Goal: Task Accomplishment & Management: Use online tool/utility

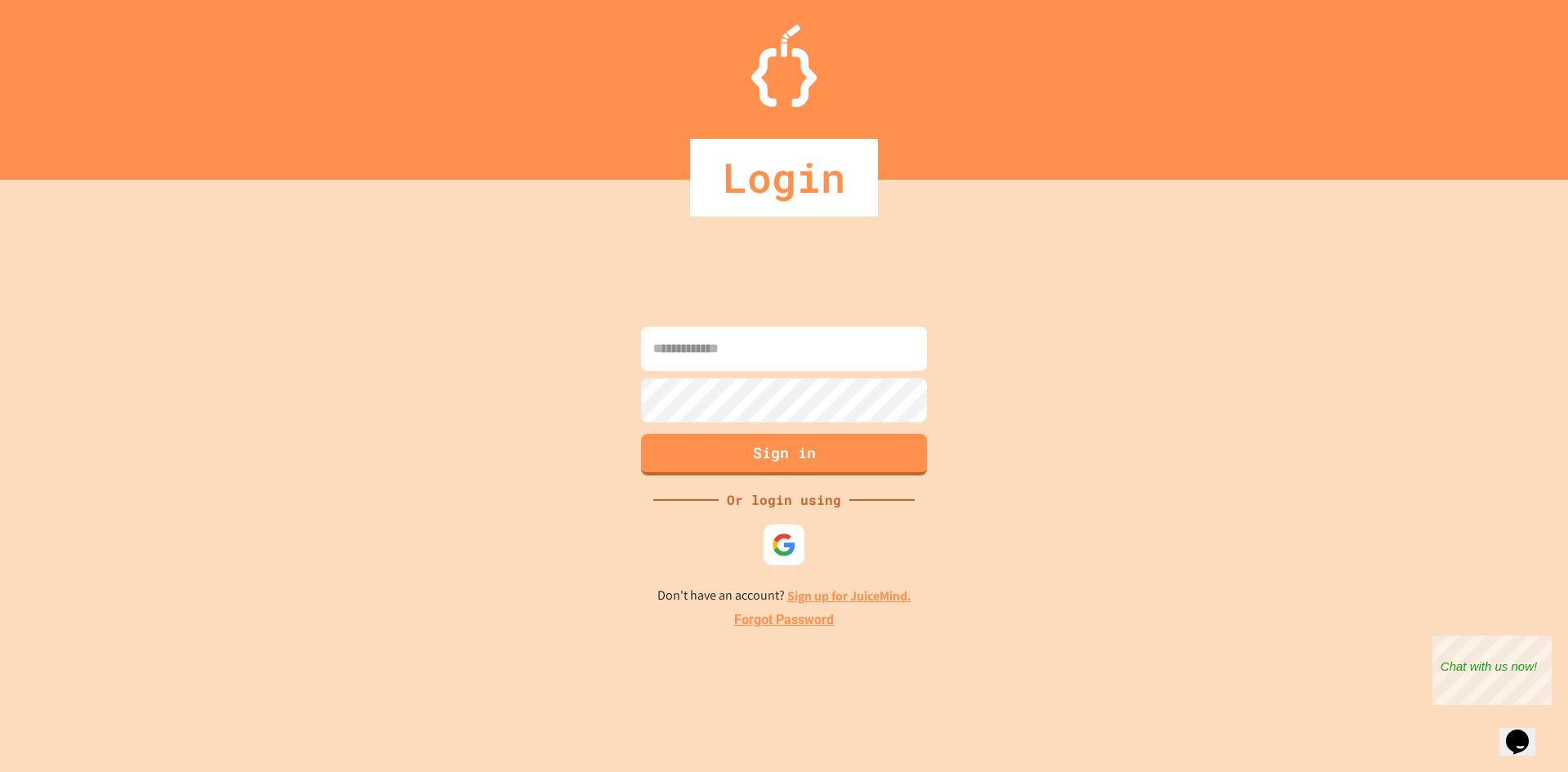
click at [784, 345] on input at bounding box center [784, 349] width 286 height 44
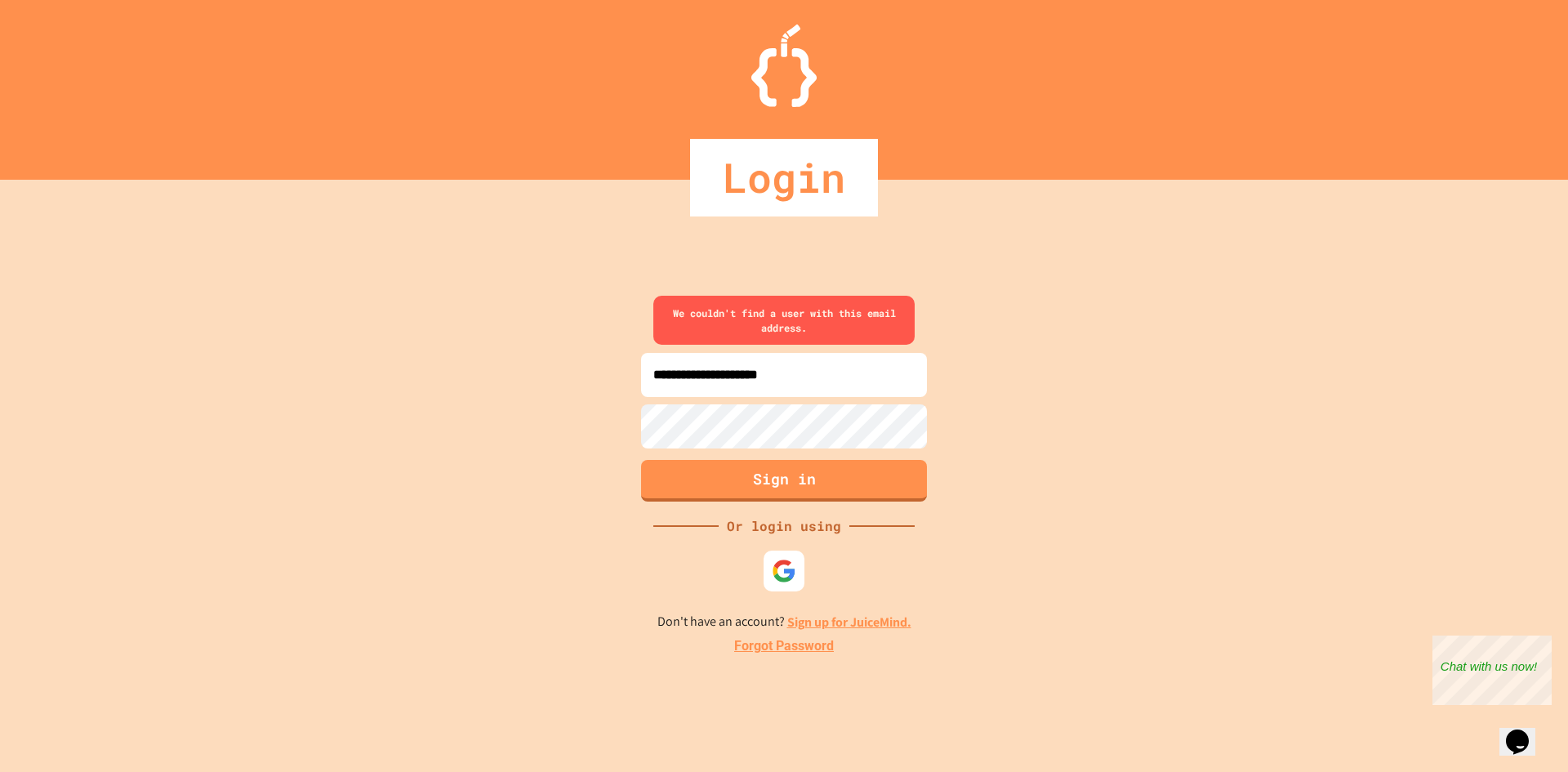
click at [784, 378] on input "**********" at bounding box center [784, 375] width 286 height 44
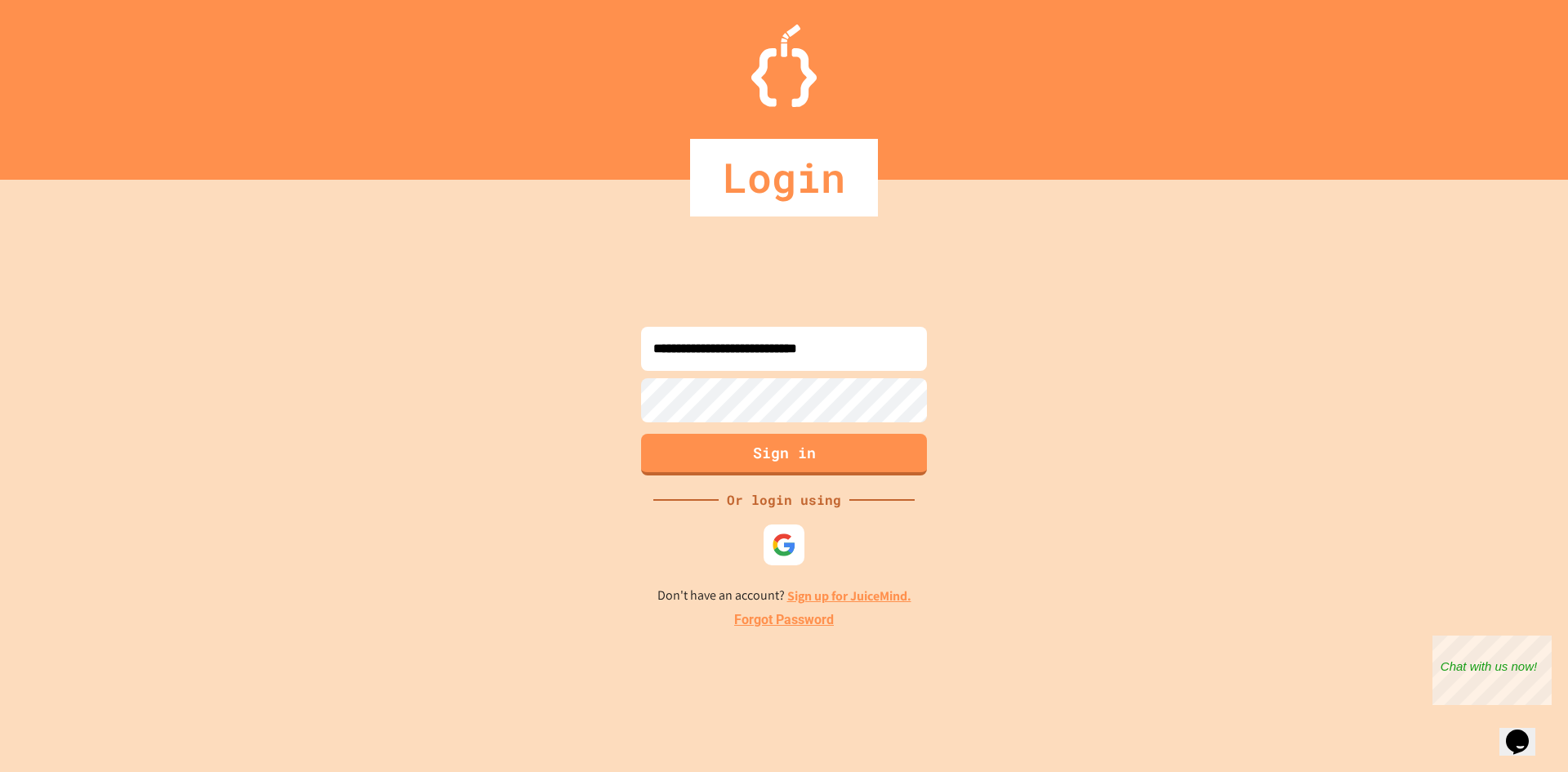
type input "**********"
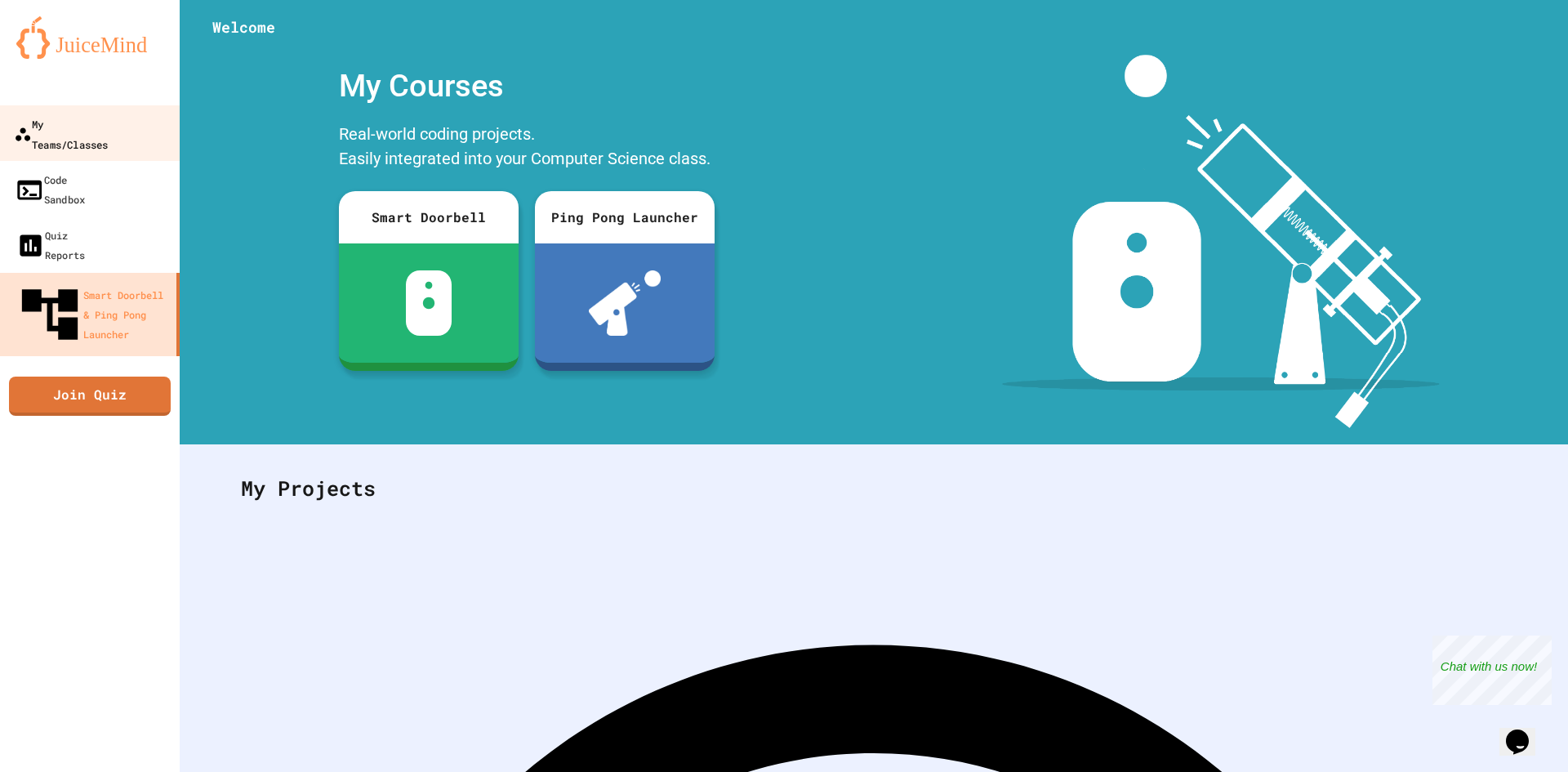
click at [103, 138] on link "My Teams/Classes" at bounding box center [90, 133] width 186 height 57
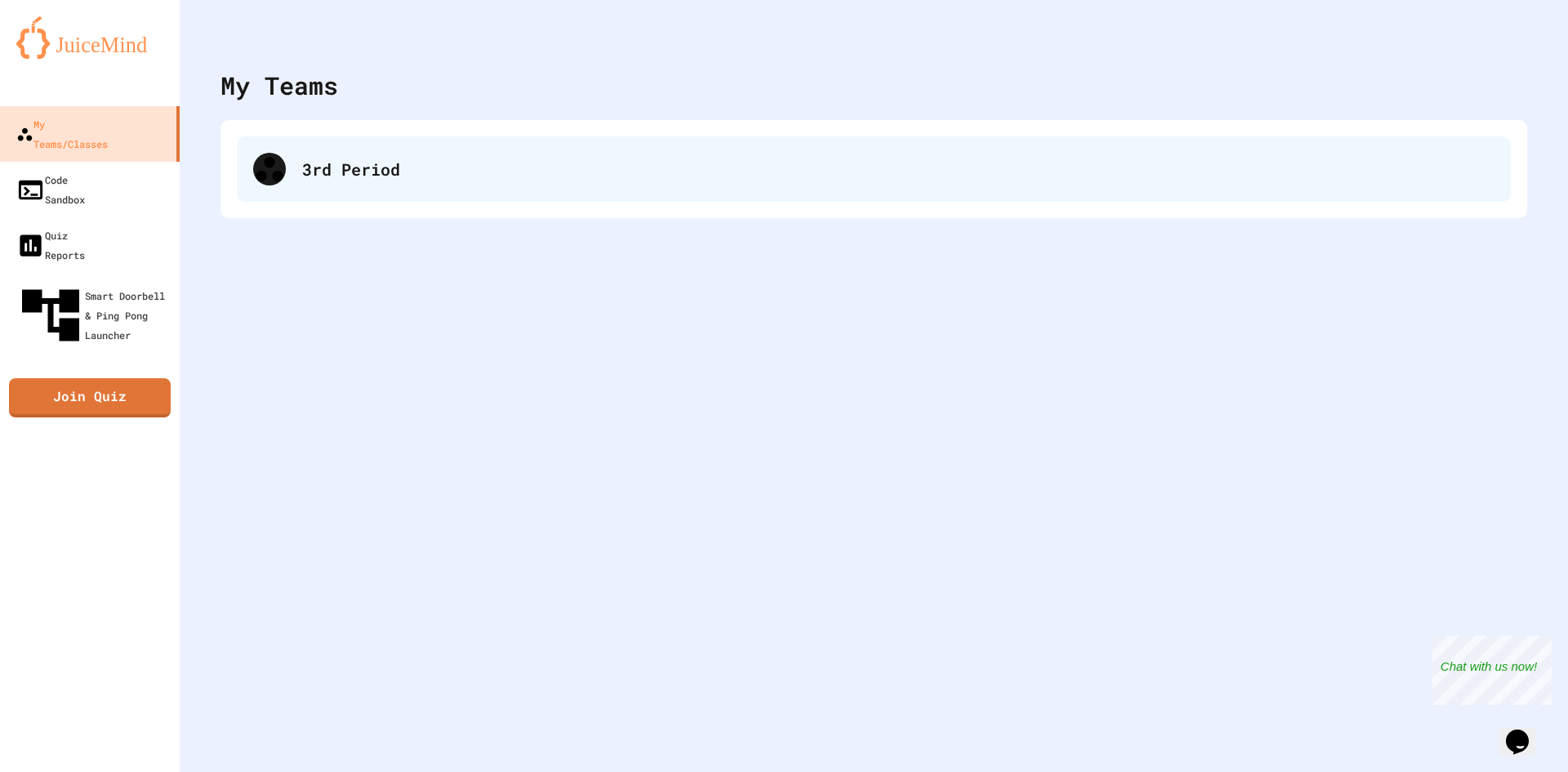
click at [361, 181] on div "3rd Period" at bounding box center [874, 169] width 1274 height 66
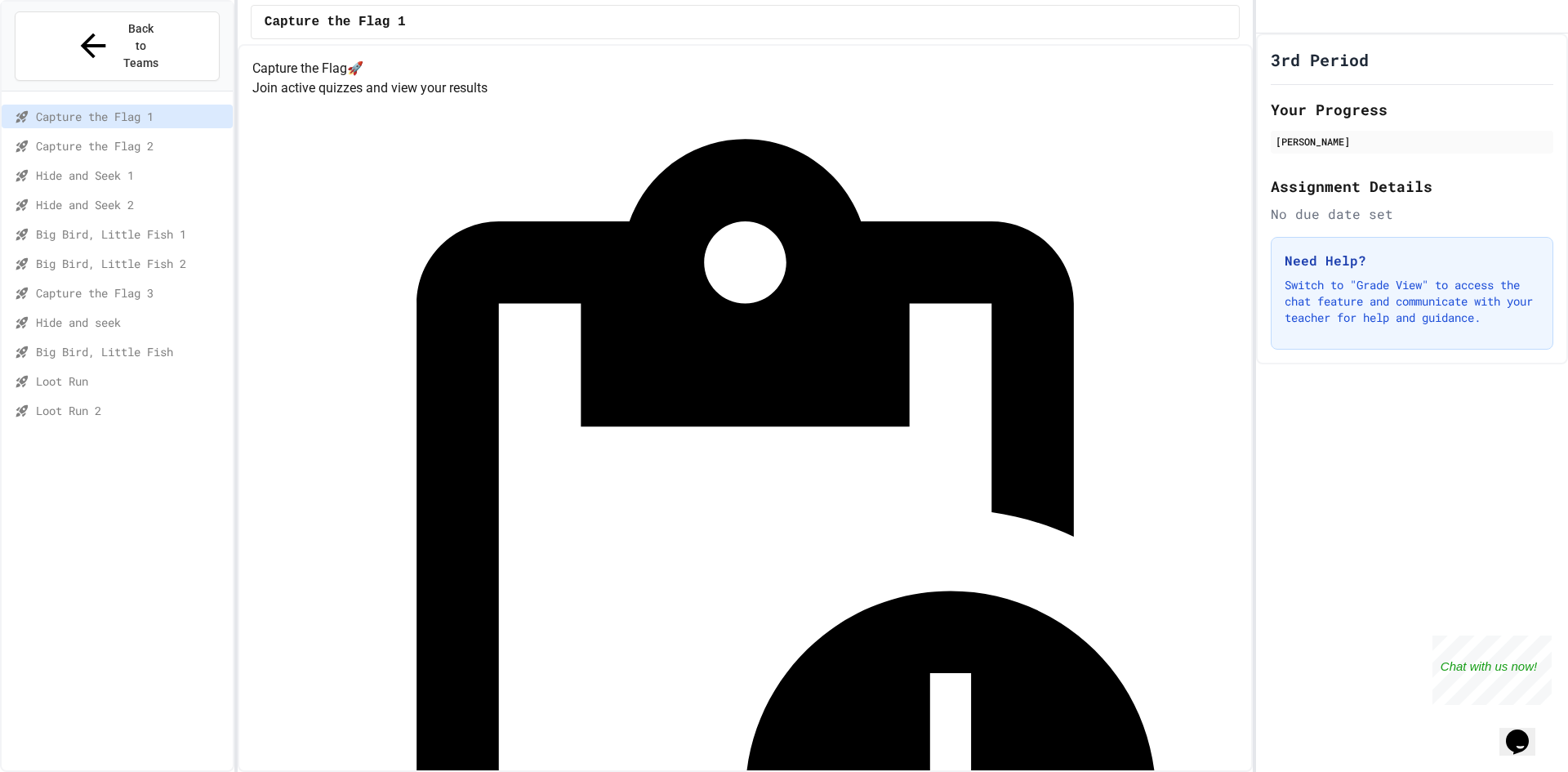
click at [72, 372] on span "Loot Run" at bounding box center [131, 381] width 190 height 18
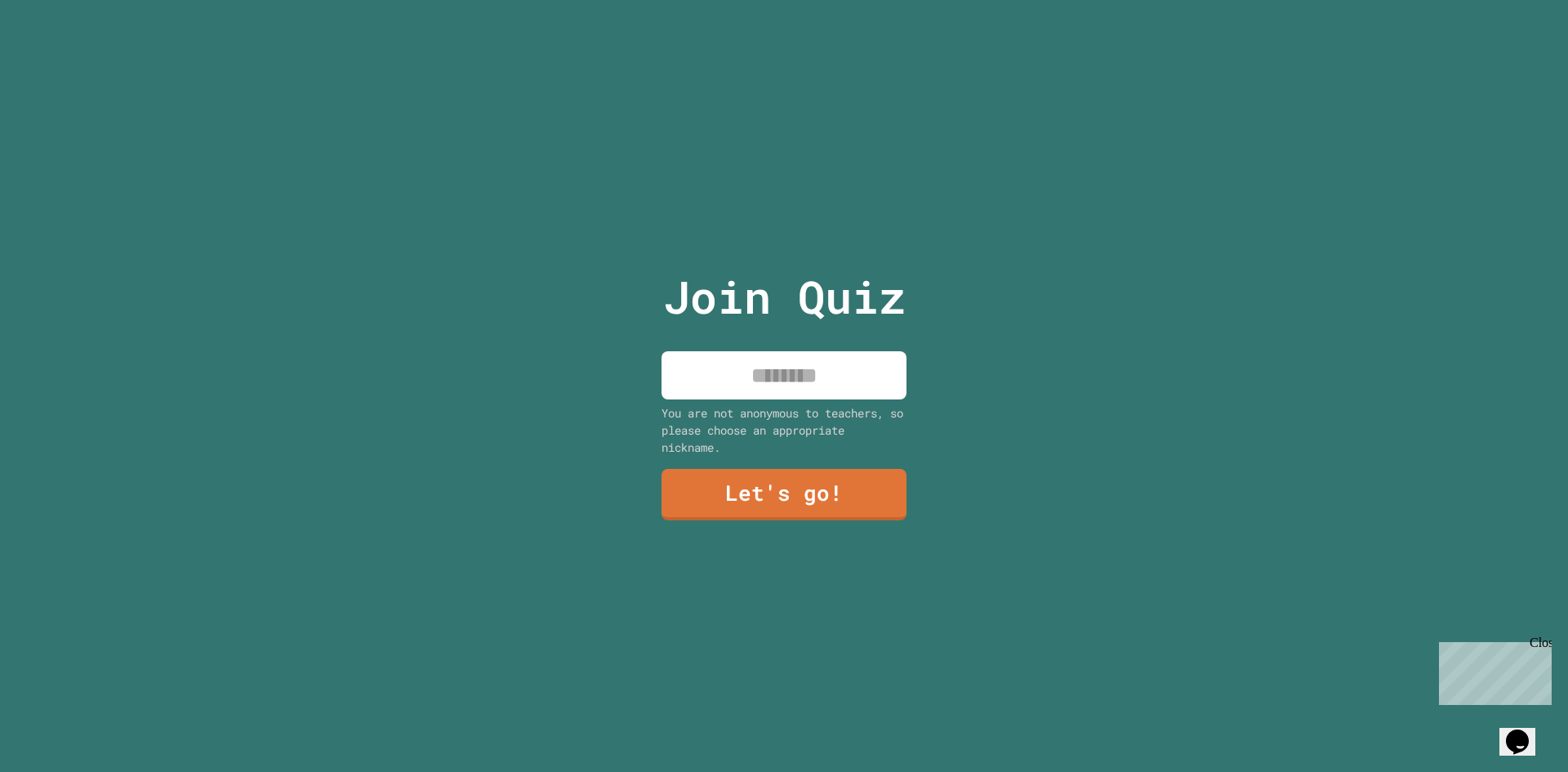
click at [819, 386] on input at bounding box center [784, 375] width 245 height 48
type input "*********"
click at [773, 488] on link "Let's go!" at bounding box center [784, 492] width 233 height 54
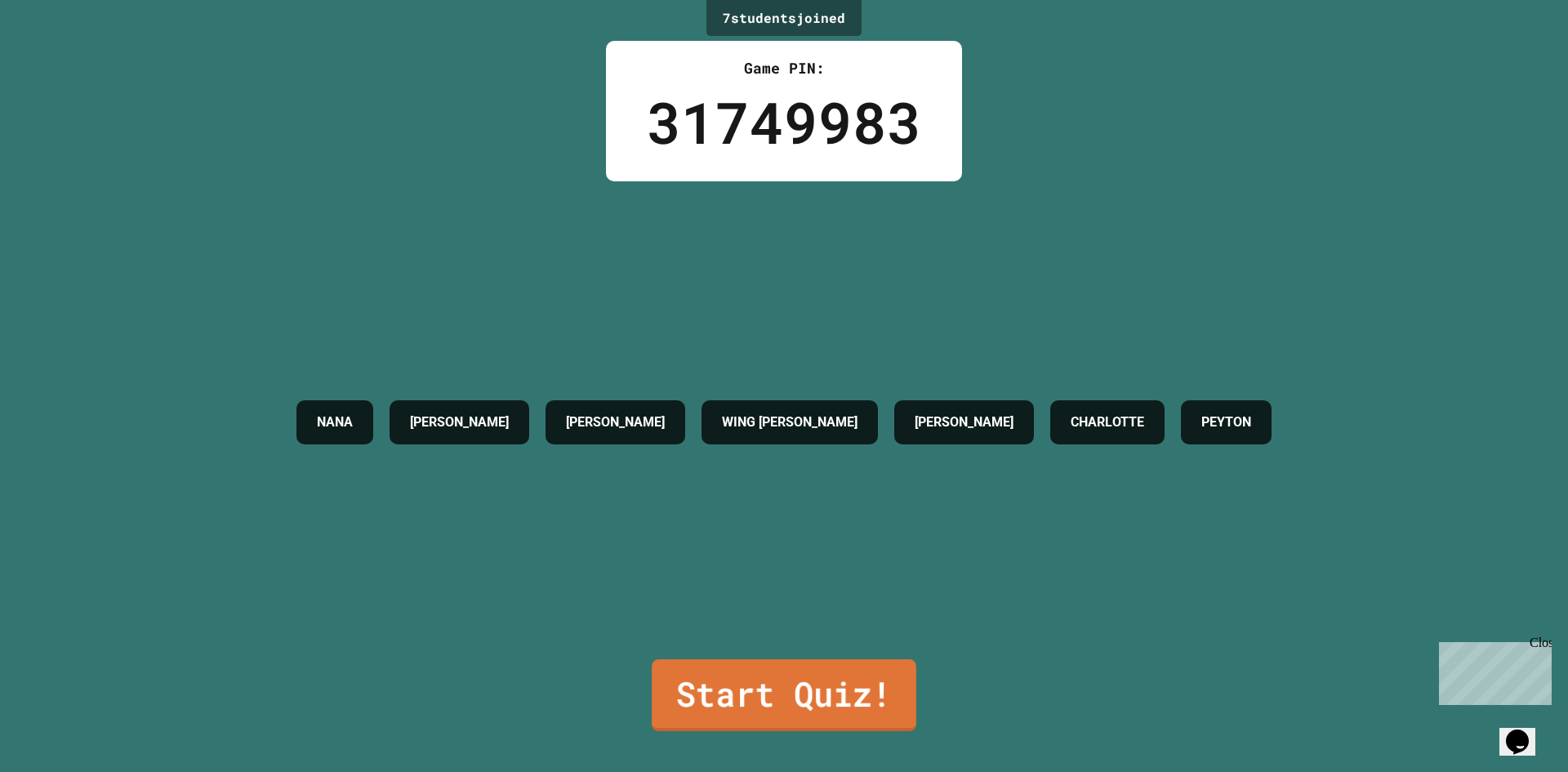
click at [847, 662] on link "Start Quiz!" at bounding box center [784, 695] width 265 height 72
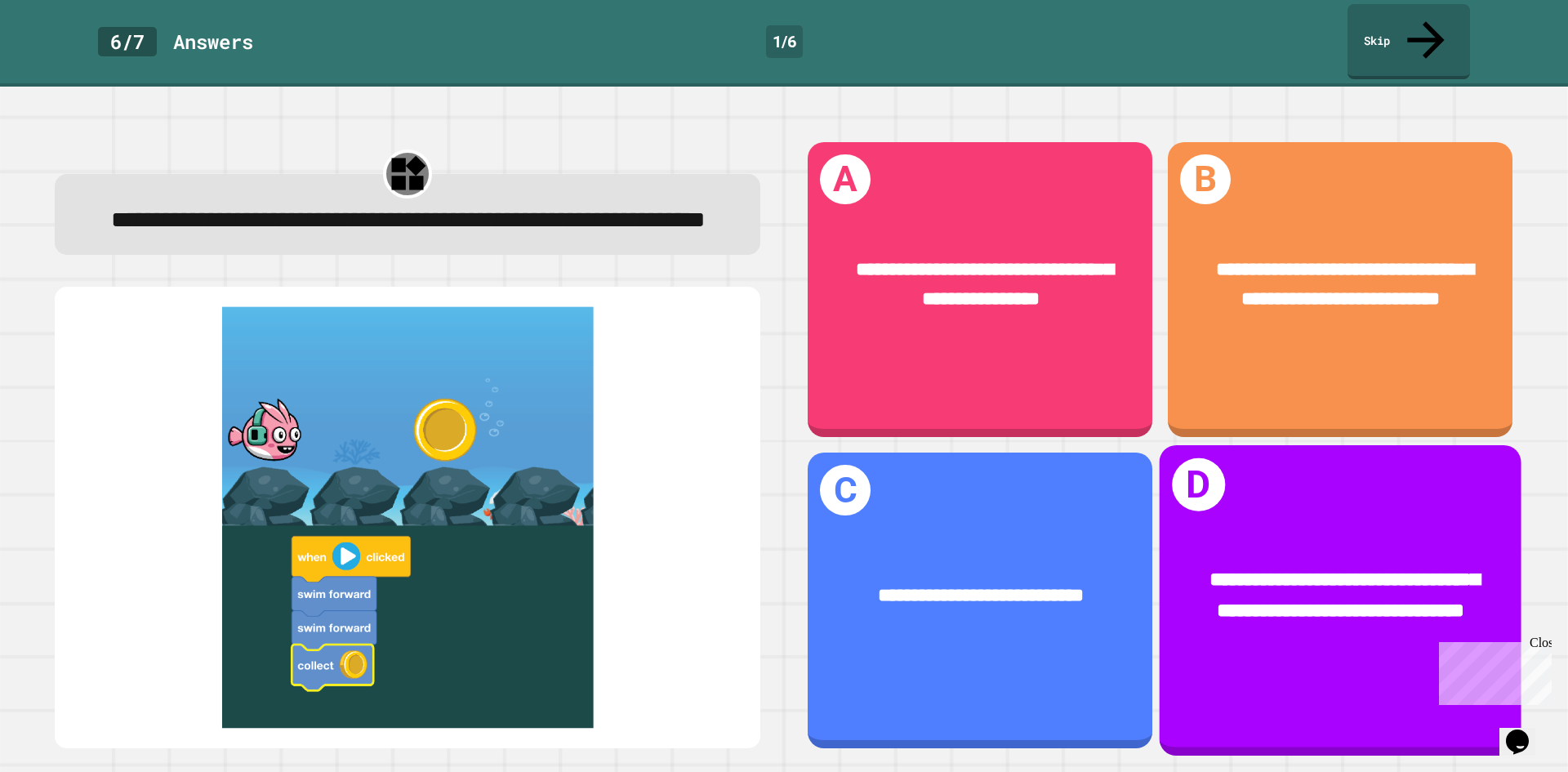
click at [1302, 607] on span "**********" at bounding box center [1345, 595] width 270 height 51
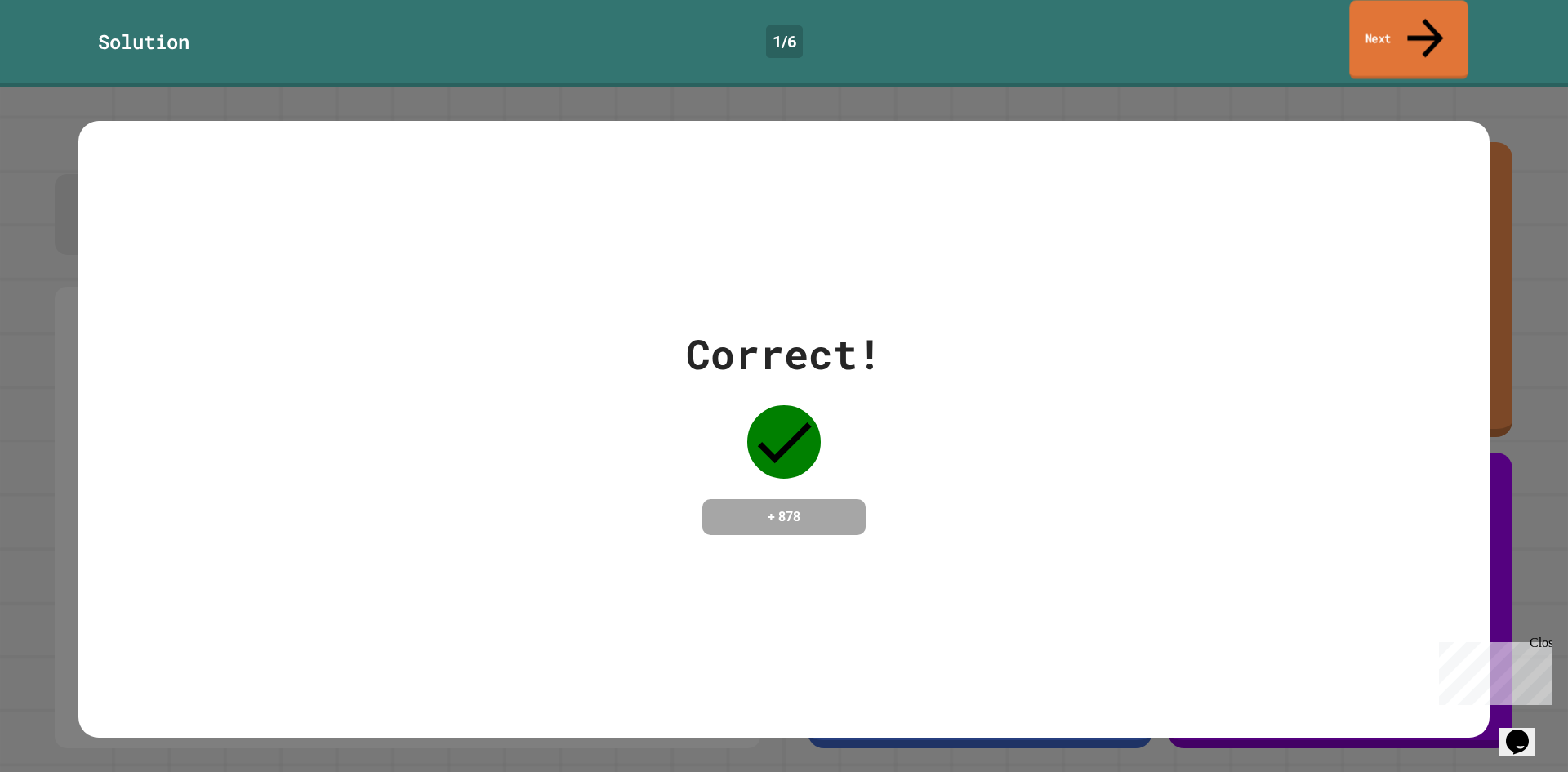
click at [1437, 13] on link "Next" at bounding box center [1408, 39] width 118 height 79
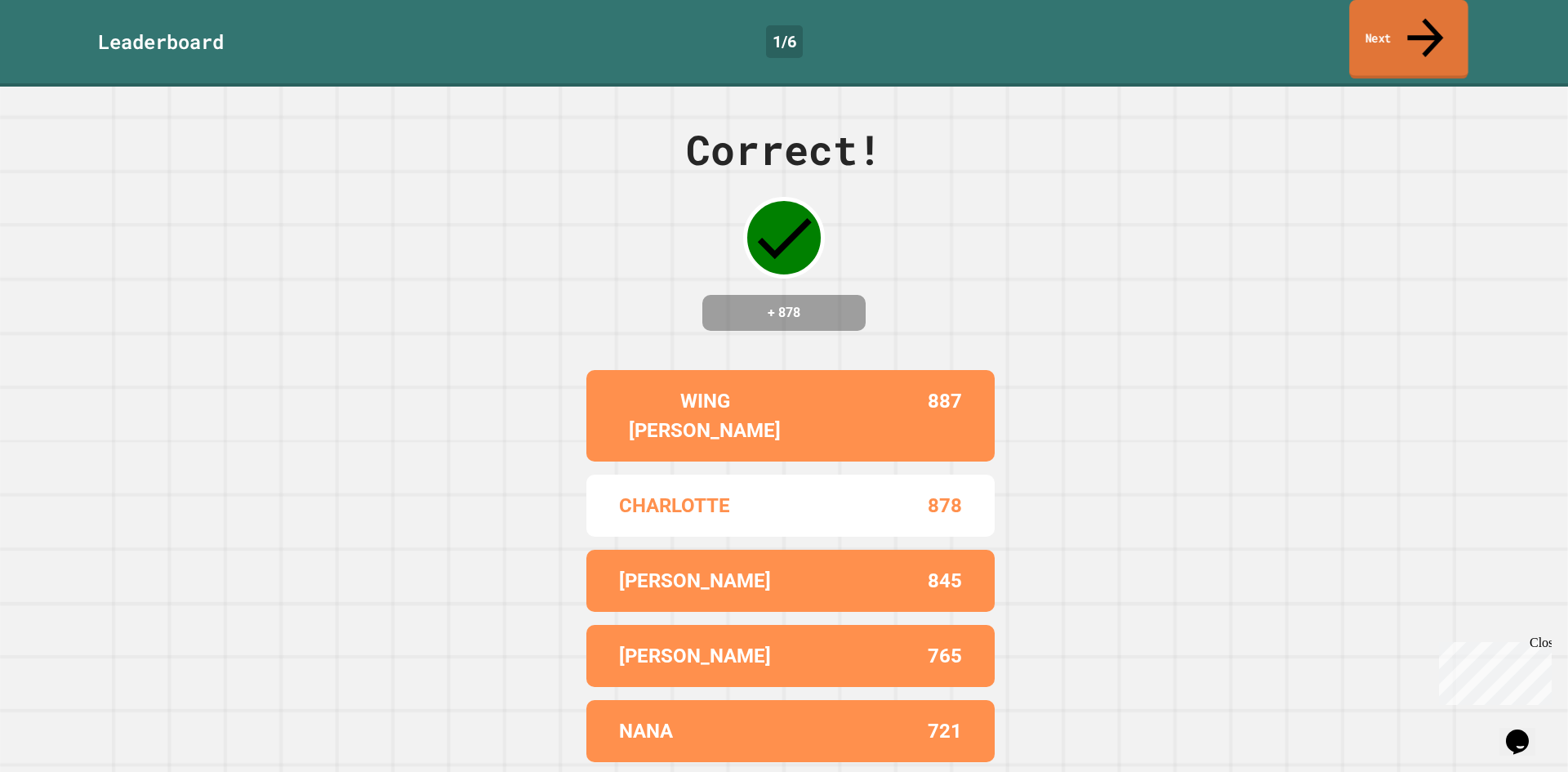
click at [1394, 24] on link "Next" at bounding box center [1408, 39] width 119 height 79
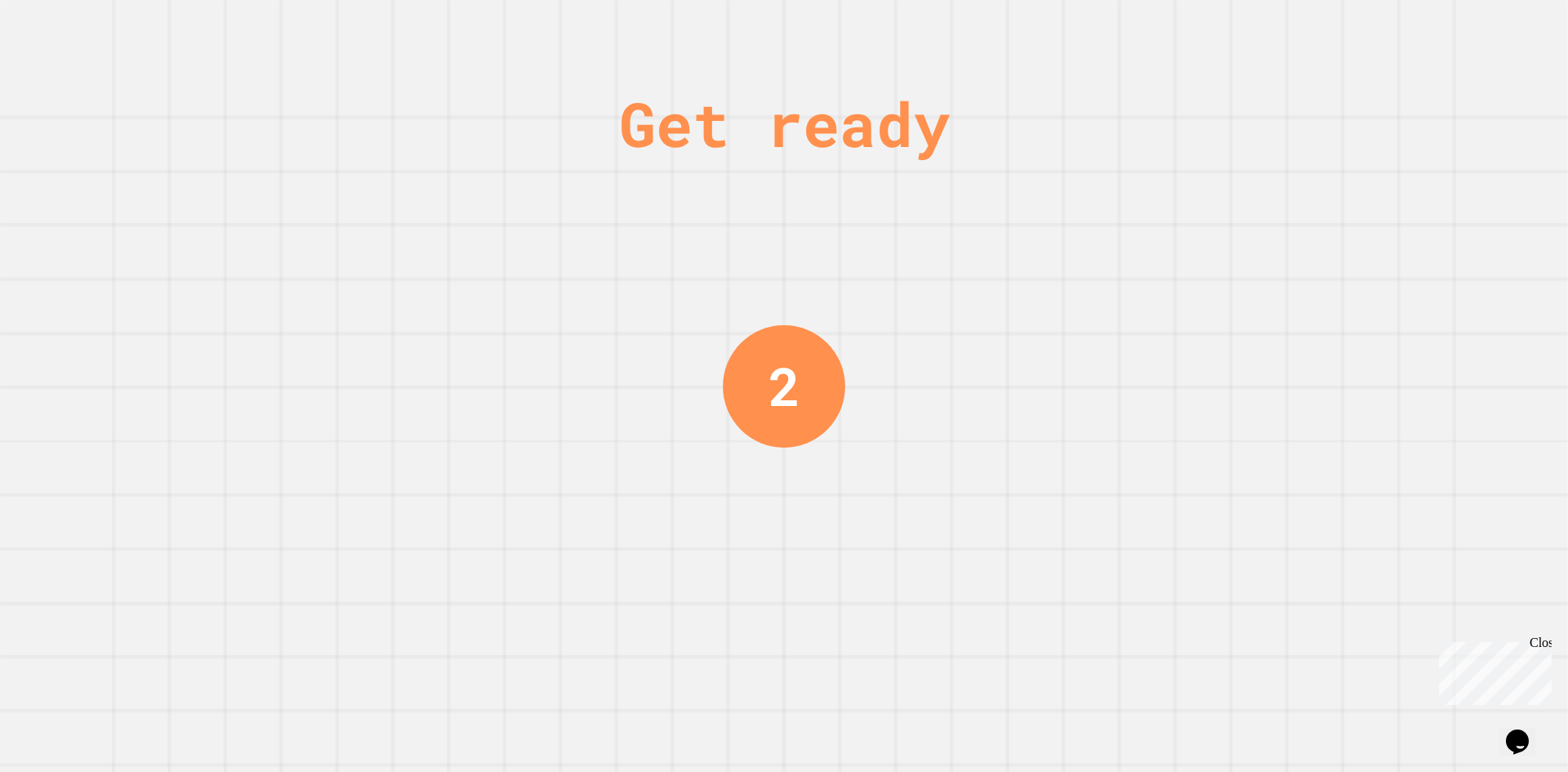
click at [1545, 641] on div "Close" at bounding box center [1539, 645] width 20 height 20
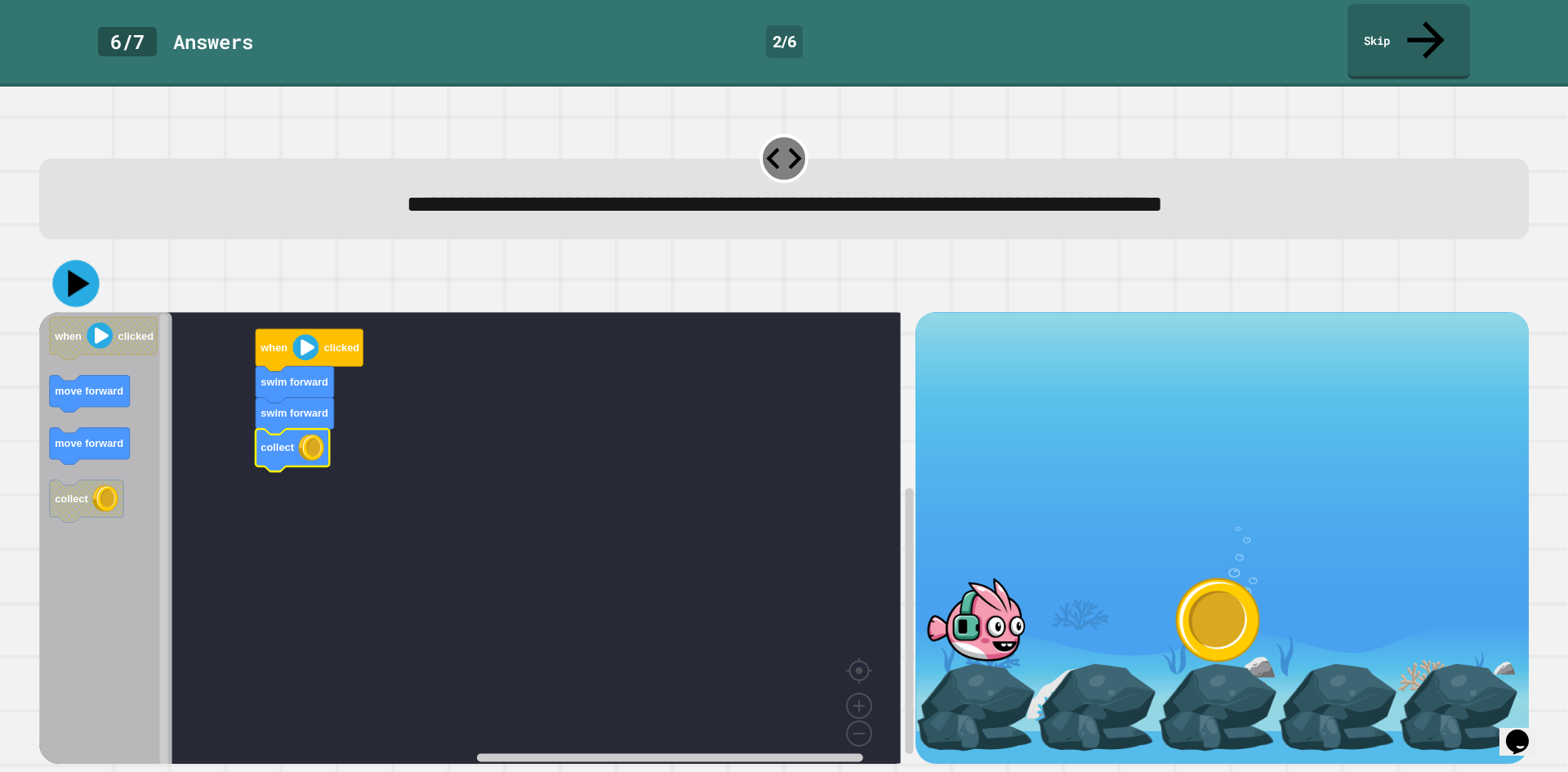
click at [75, 262] on icon at bounding box center [75, 283] width 46 height 46
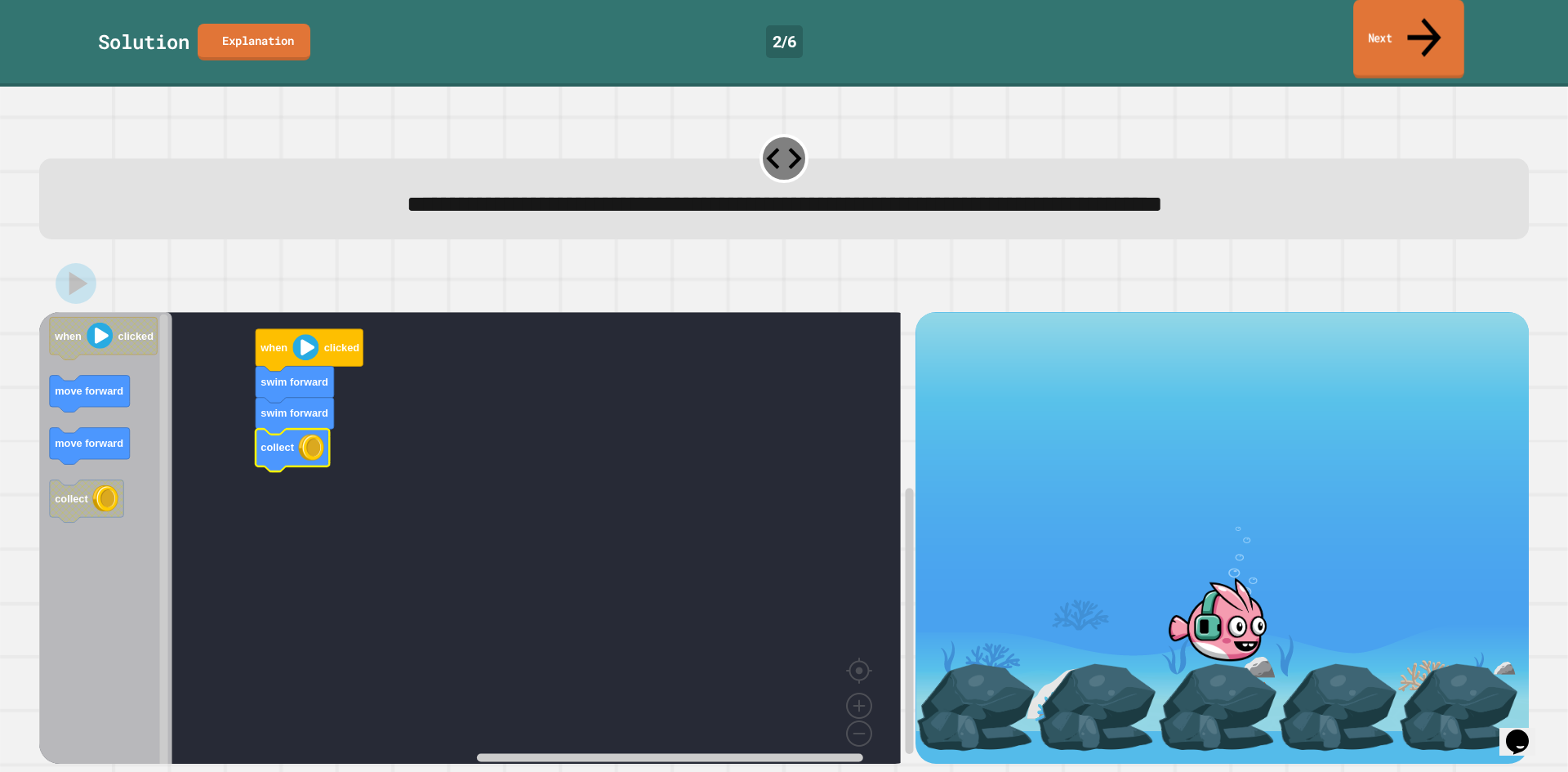
click at [1432, 27] on icon at bounding box center [1424, 37] width 51 height 58
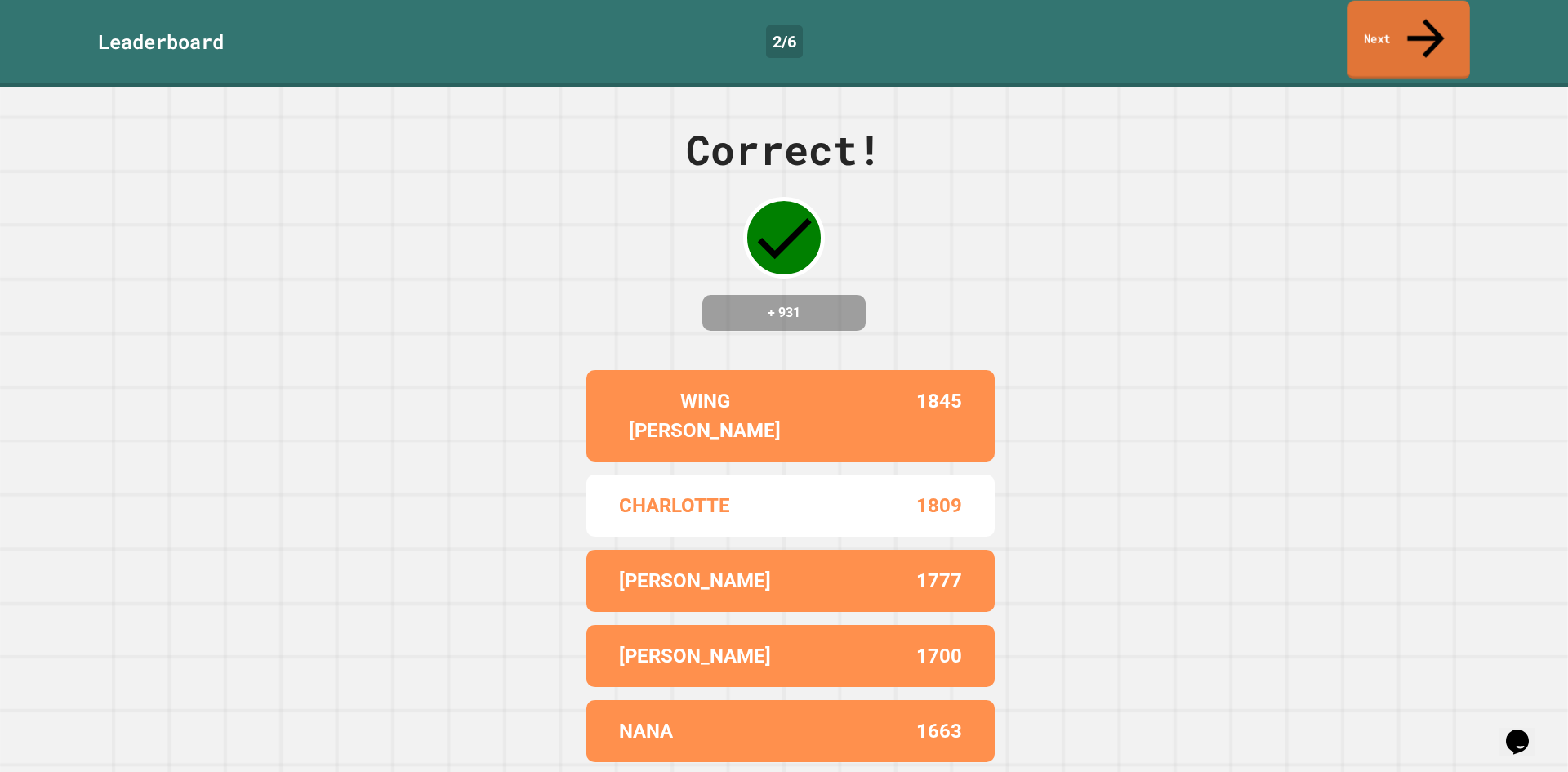
click at [1421, 18] on icon at bounding box center [1425, 38] width 55 height 58
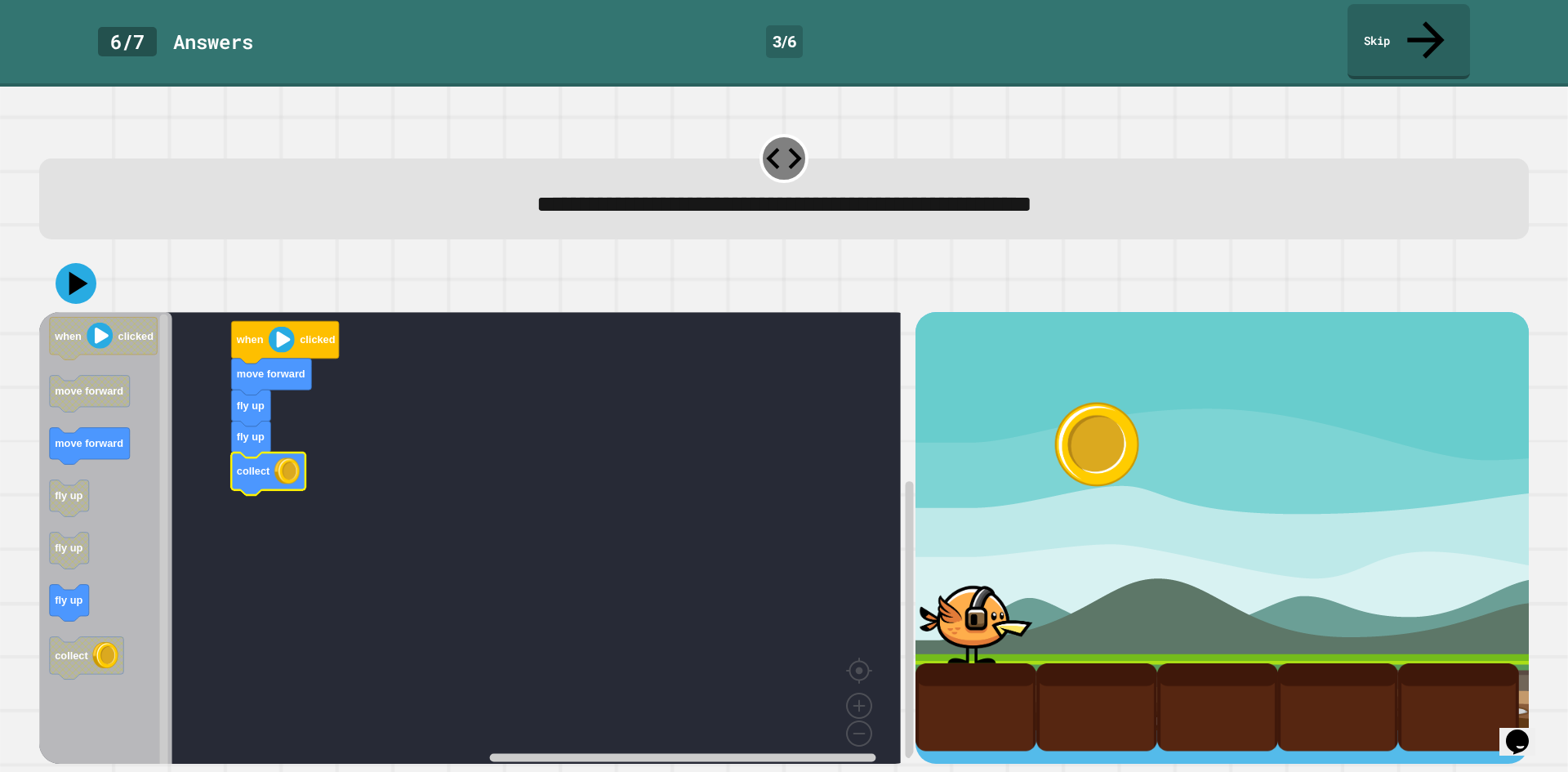
click at [91, 263] on icon at bounding box center [75, 283] width 41 height 41
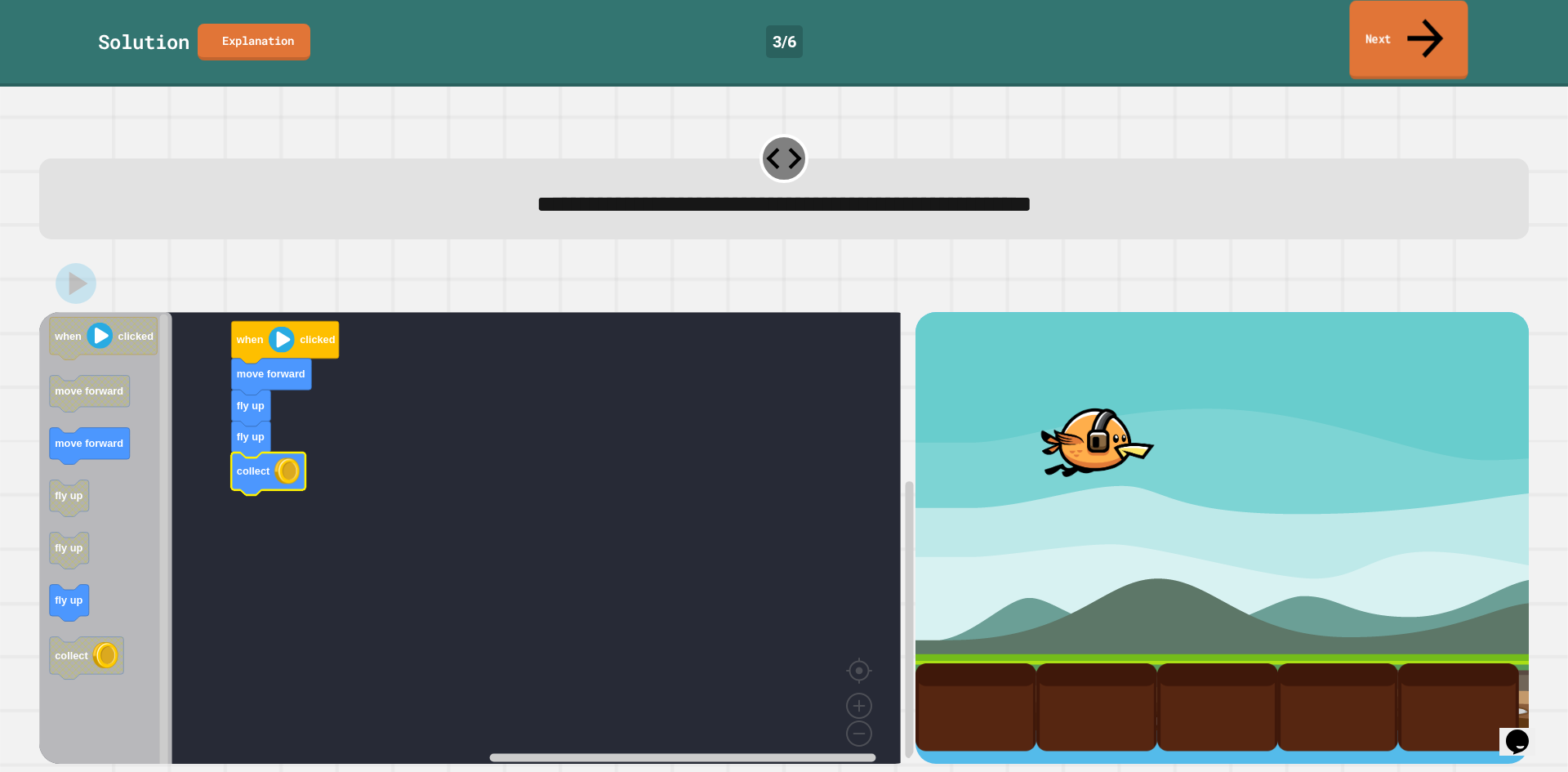
click at [1380, 16] on link "Next" at bounding box center [1408, 40] width 118 height 79
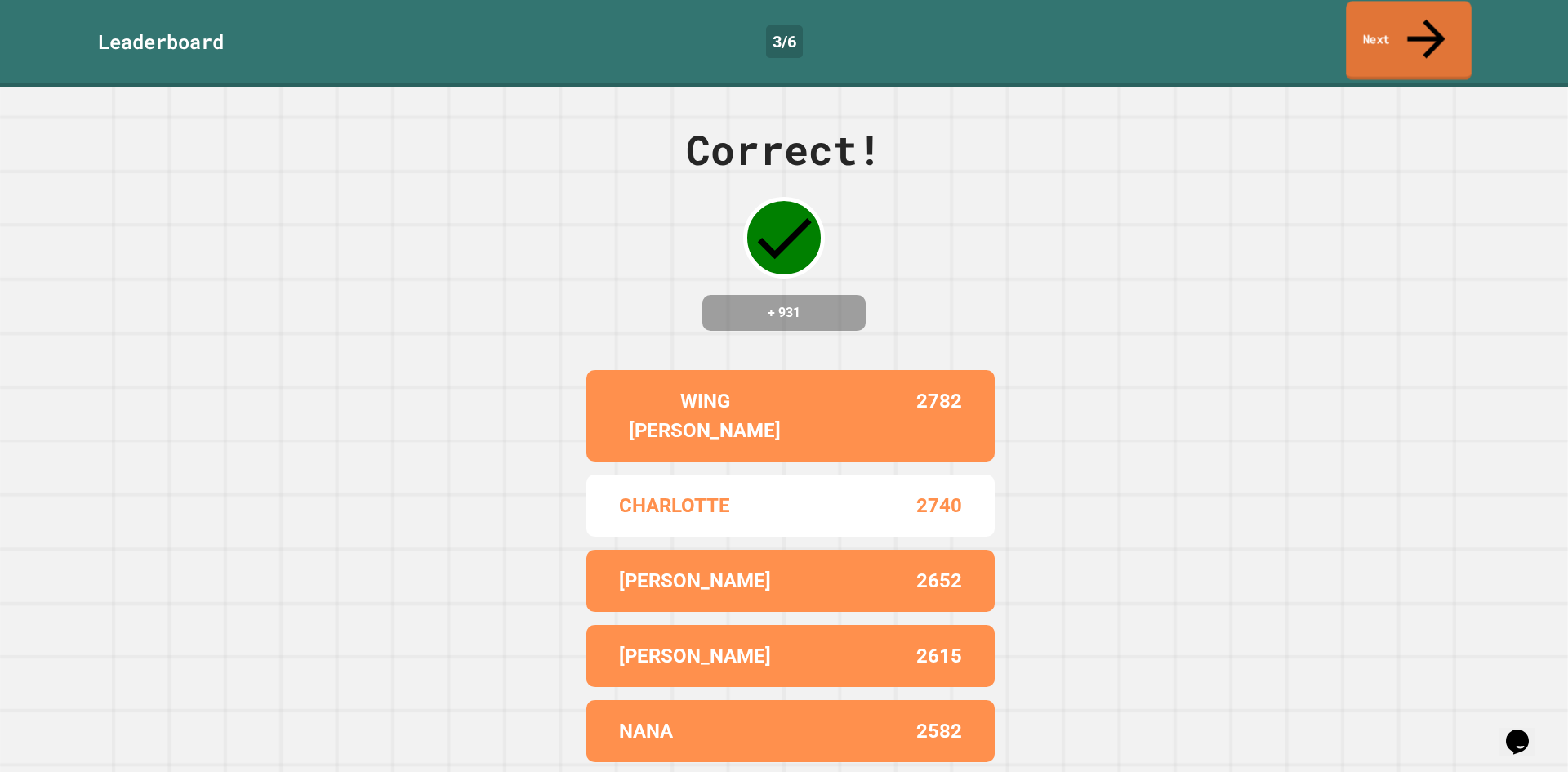
click at [1380, 16] on link "Next" at bounding box center [1409, 40] width 126 height 79
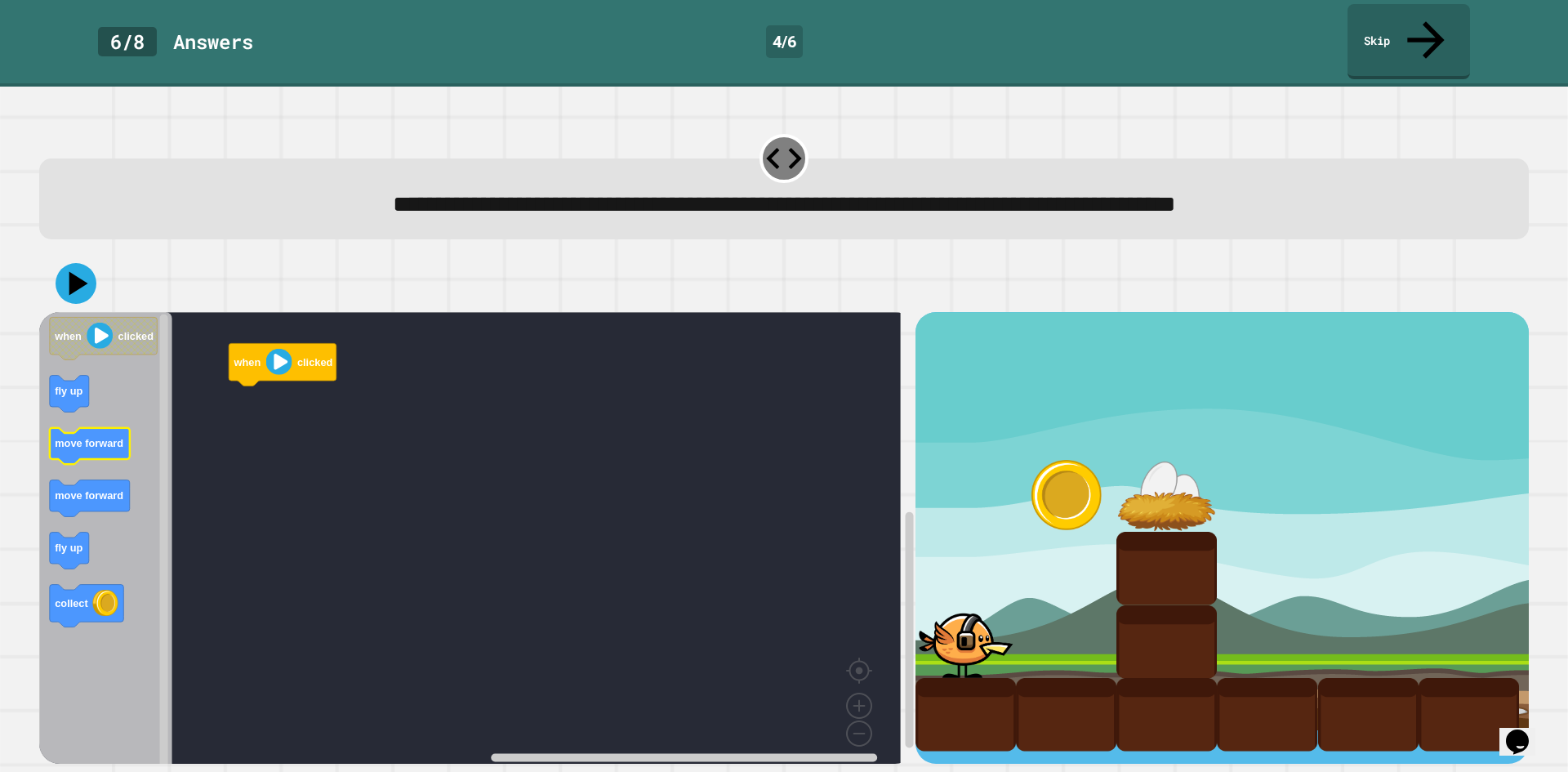
click at [102, 420] on g "when clicked fly up move forward move forward fly up collect" at bounding box center [103, 471] width 108 height 309
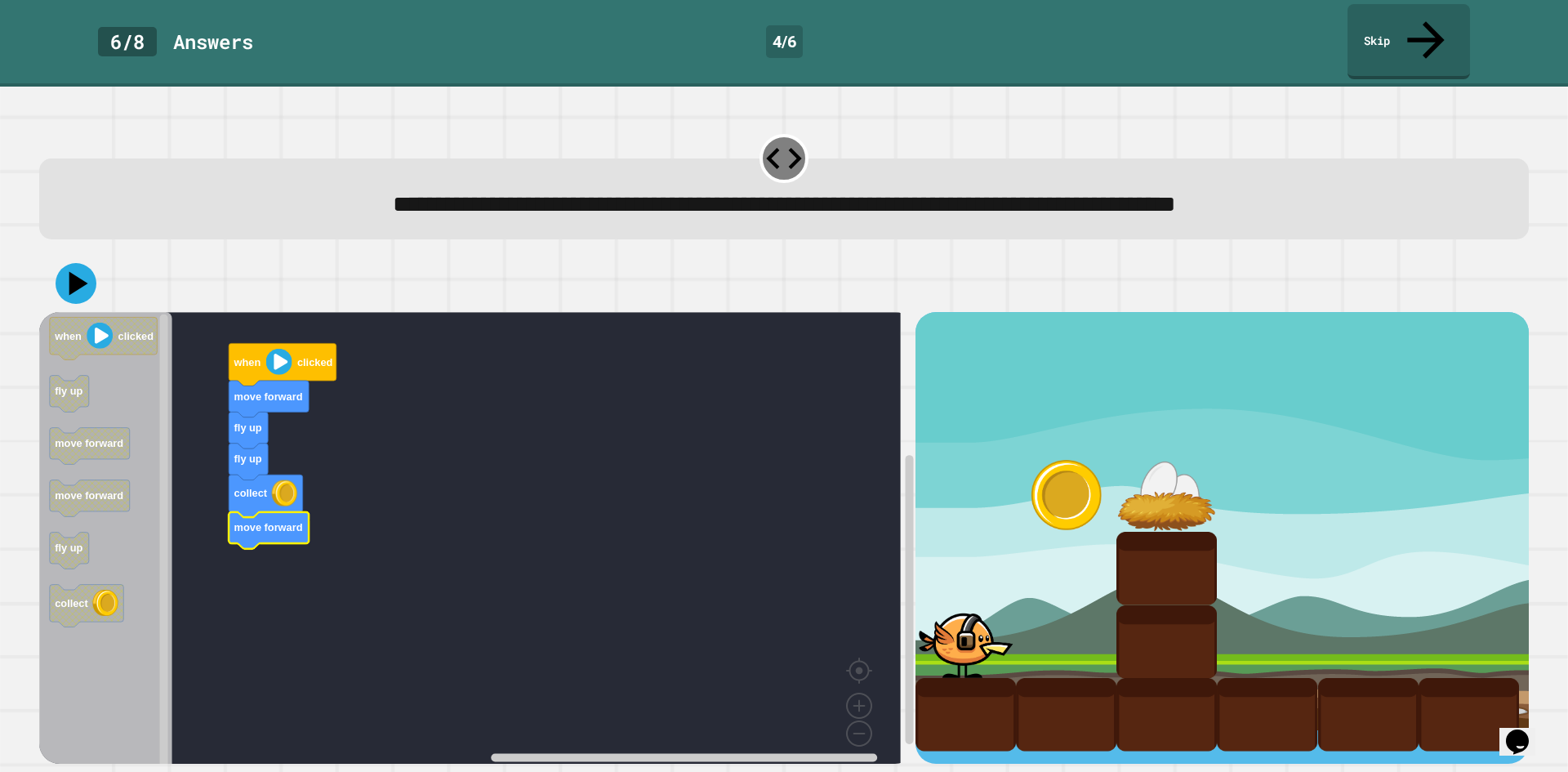
click at [86, 271] on div at bounding box center [784, 283] width 1490 height 57
click at [83, 263] on icon at bounding box center [75, 283] width 41 height 41
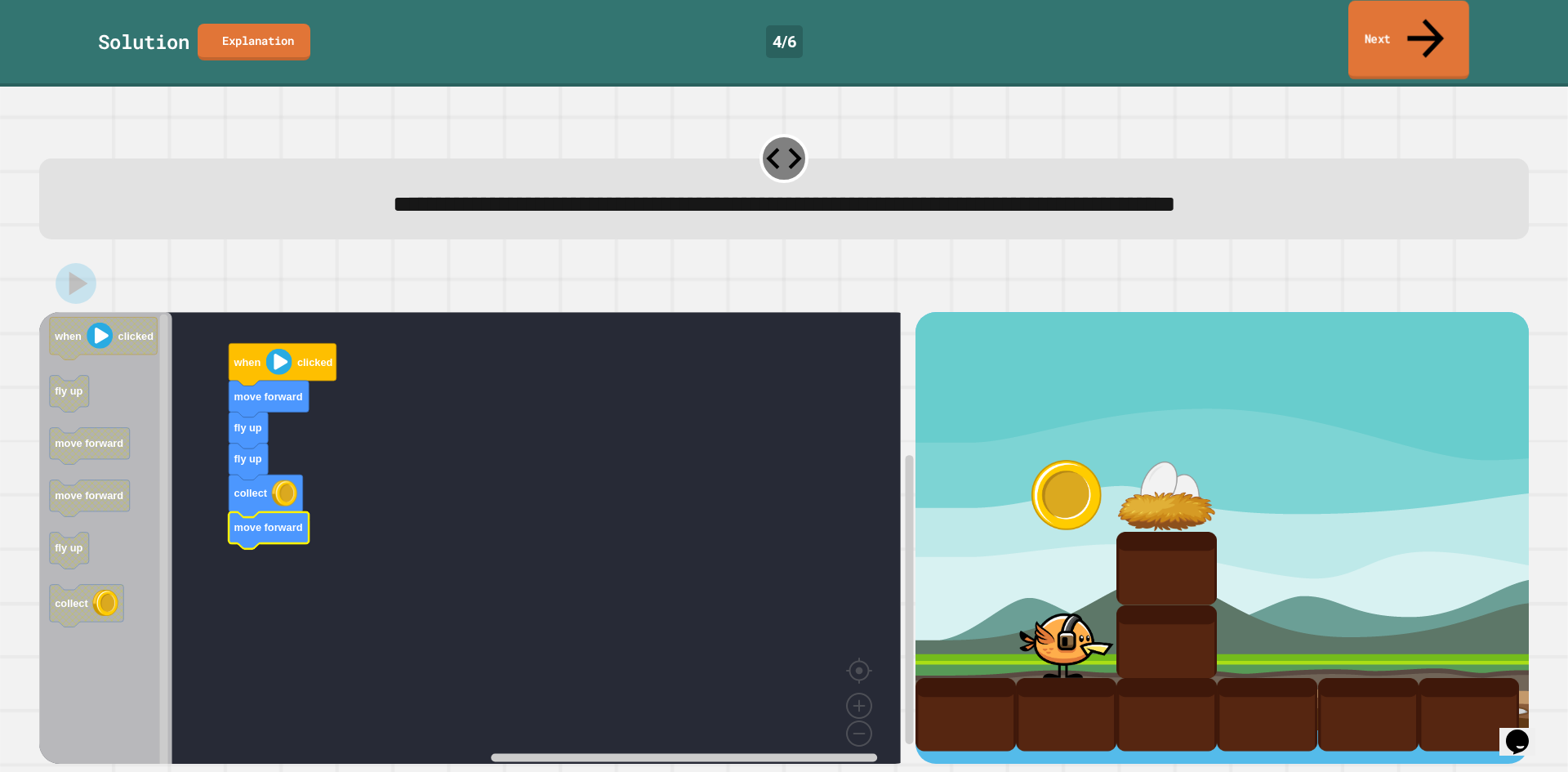
click at [1441, 23] on link "Next" at bounding box center [1409, 40] width 121 height 79
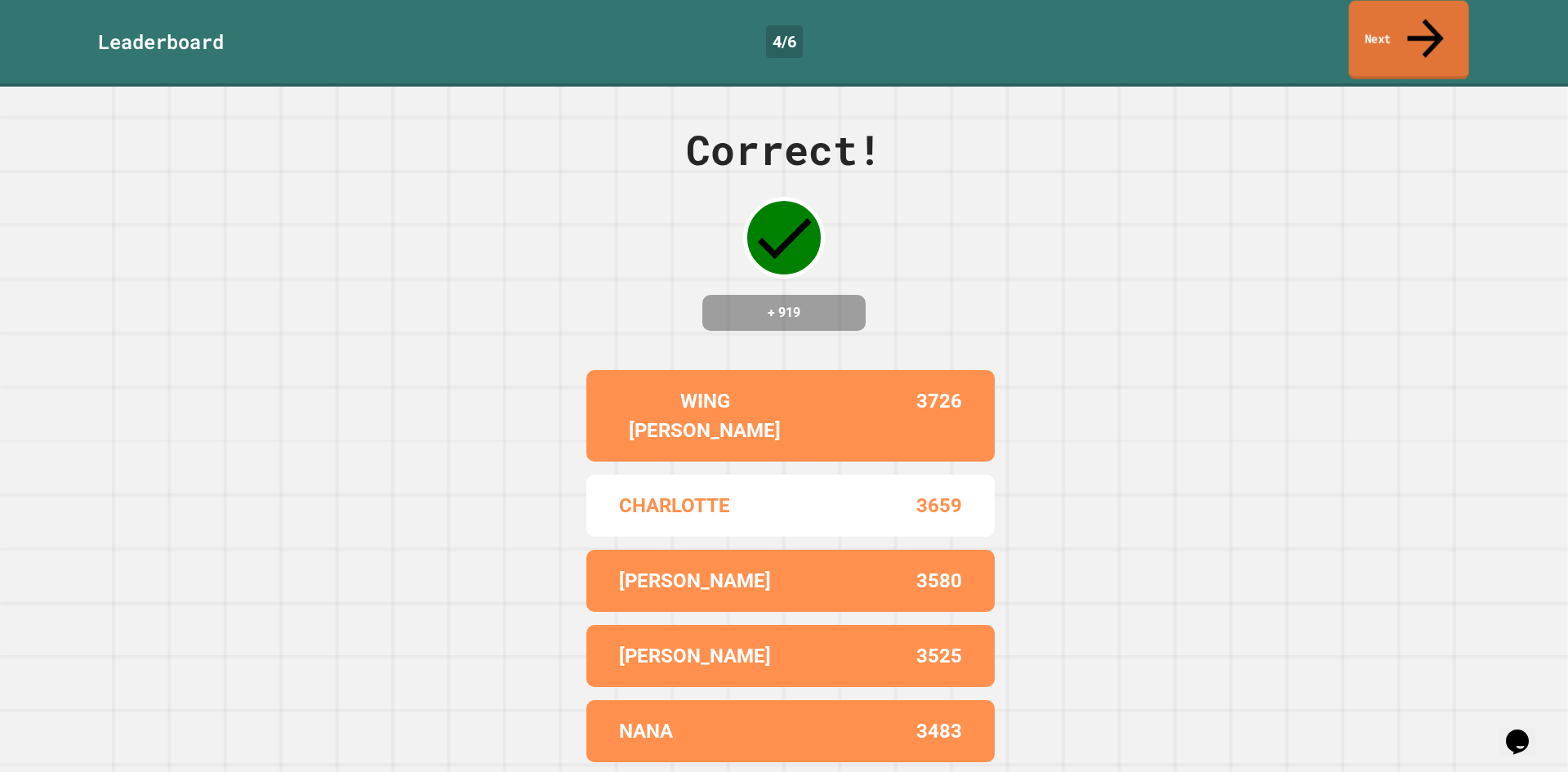
click at [1425, 18] on icon at bounding box center [1425, 38] width 36 height 39
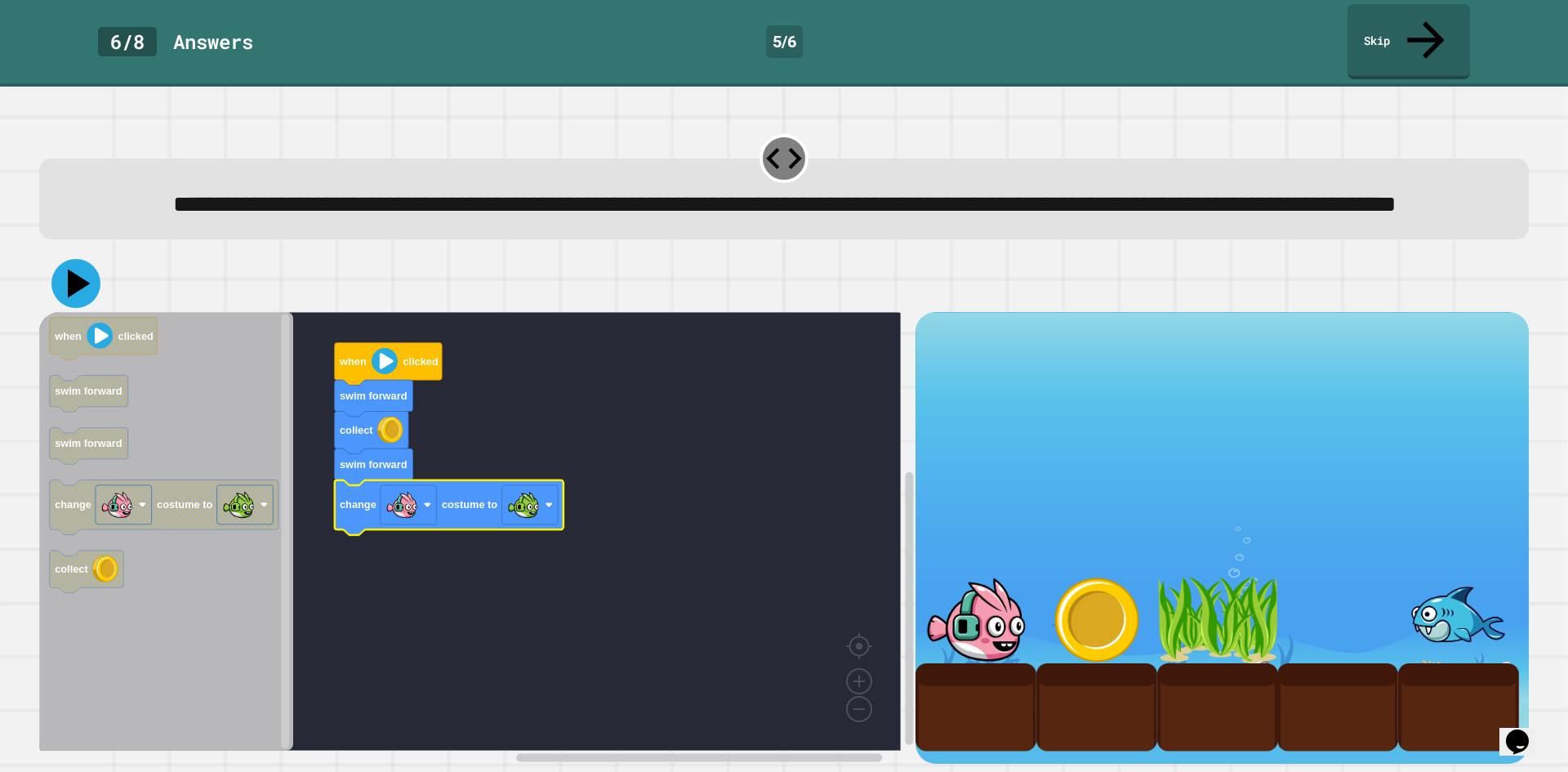
click at [76, 280] on icon at bounding box center [76, 283] width 49 height 49
click at [1232, 117] on div "**********" at bounding box center [783, 181] width 1505 height 129
click at [1281, 117] on div "**********" at bounding box center [783, 181] width 1505 height 129
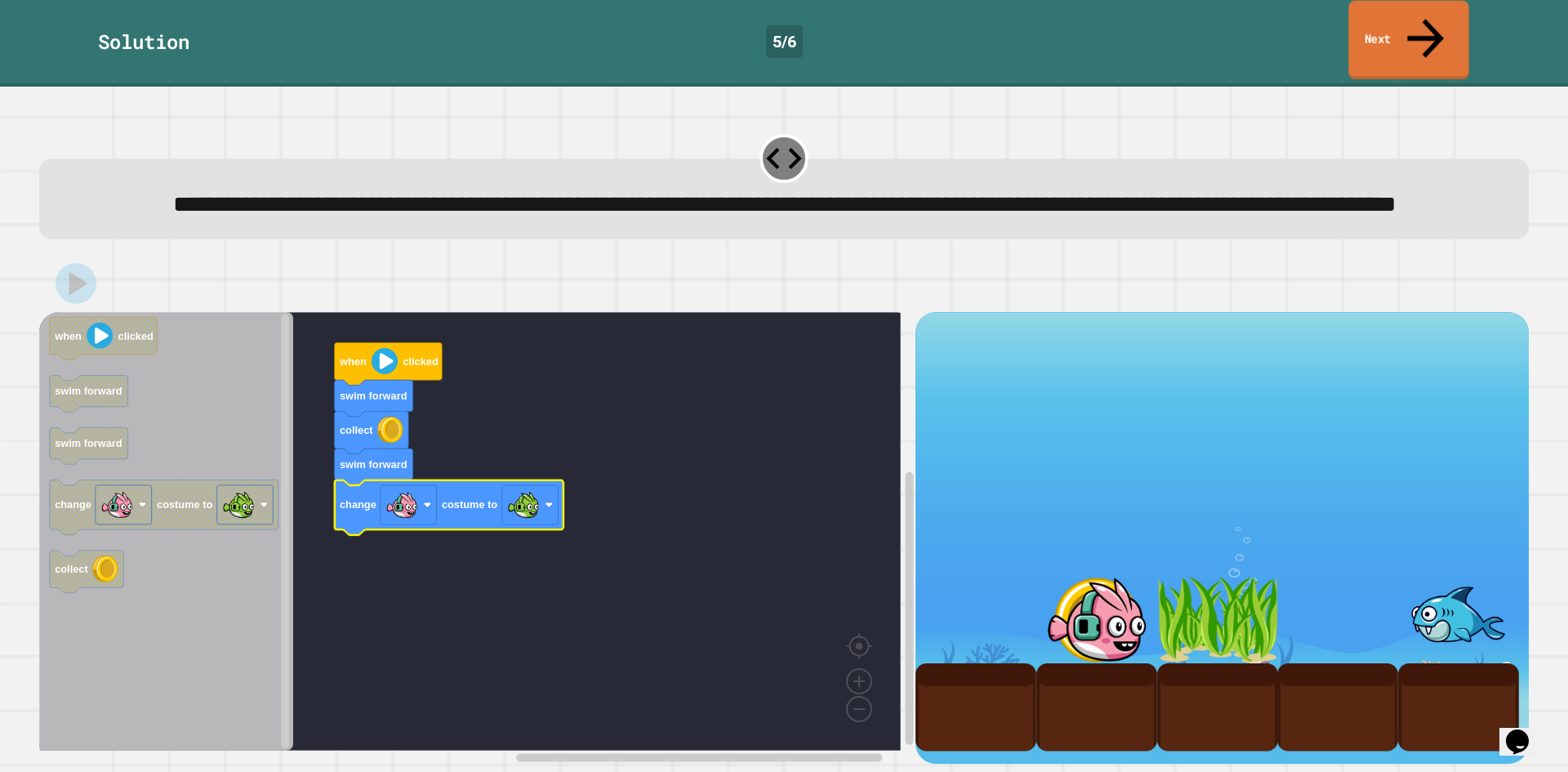
click at [1419, 18] on icon at bounding box center [1425, 38] width 54 height 58
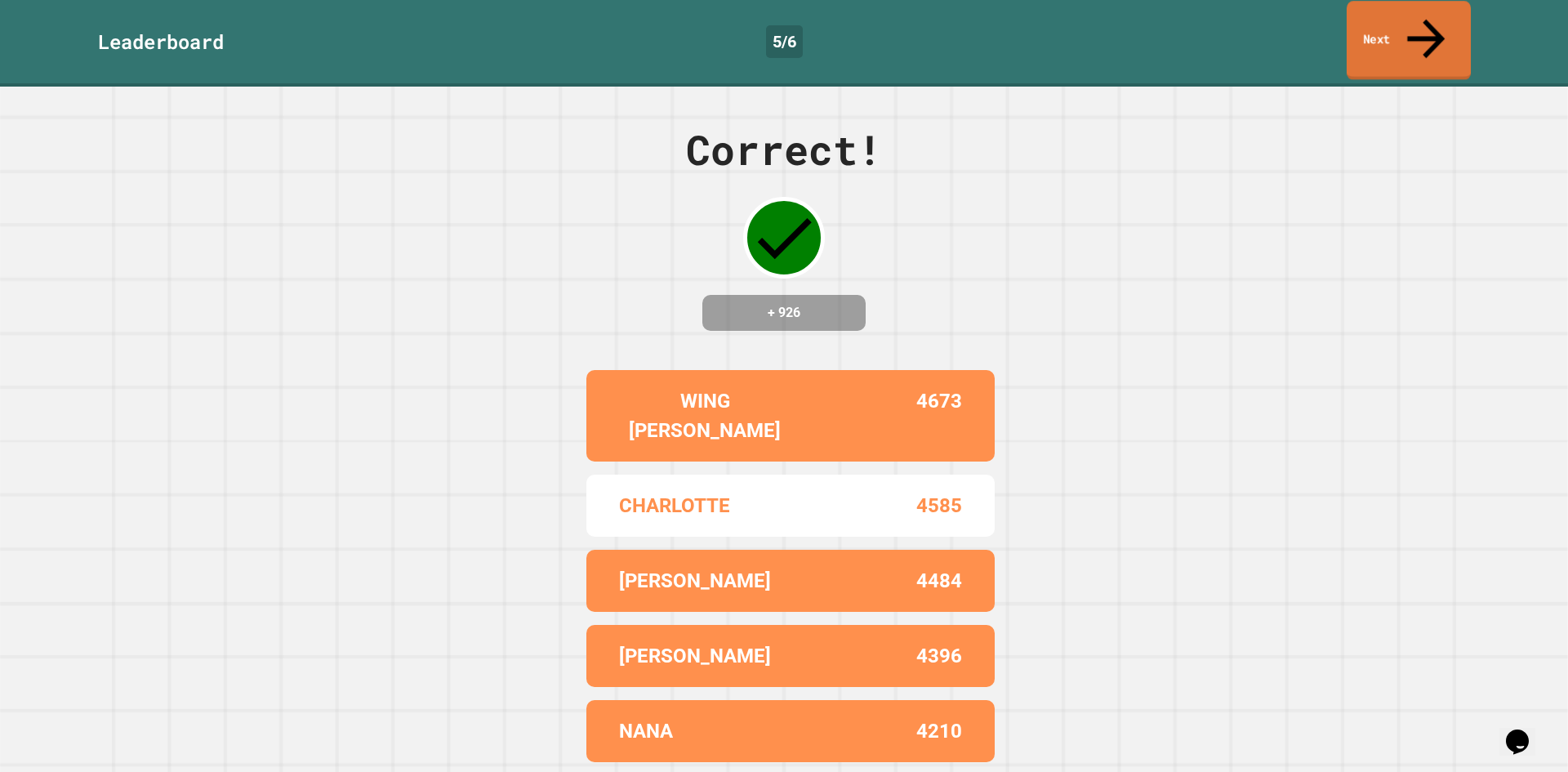
click at [1403, 21] on link "Next" at bounding box center [1409, 40] width 124 height 79
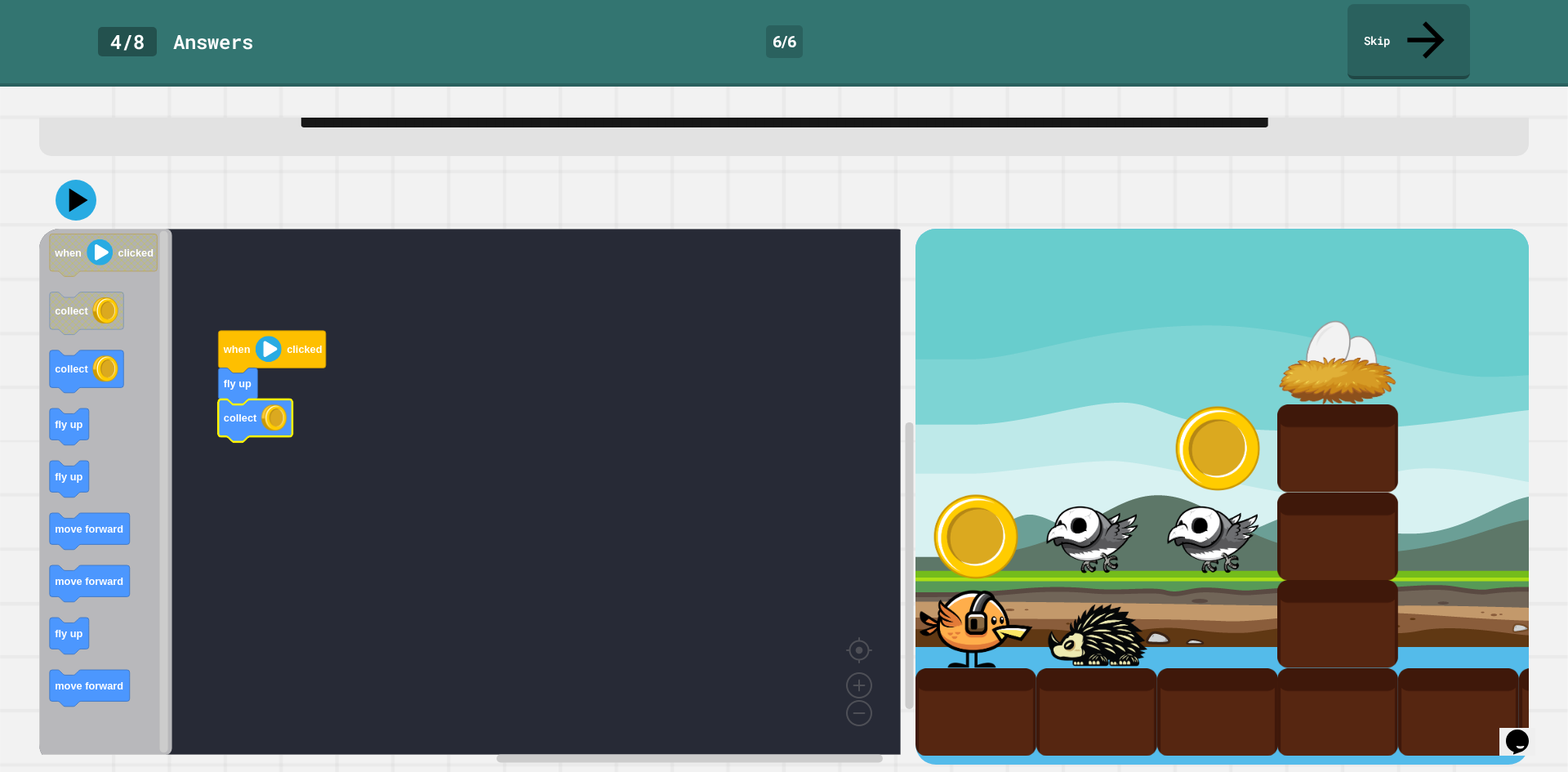
scroll to position [102, 0]
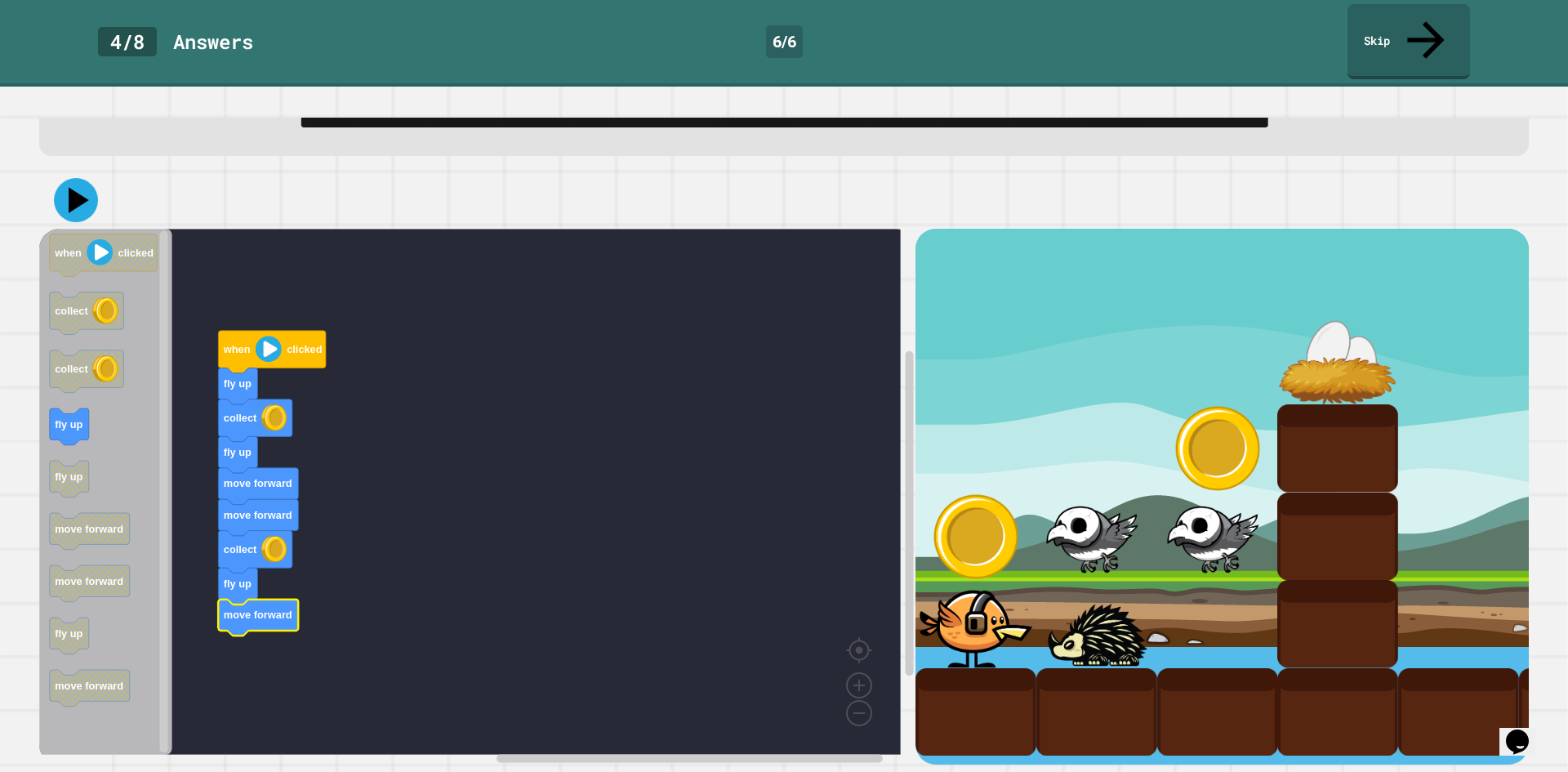
click at [75, 188] on icon at bounding box center [78, 200] width 20 height 25
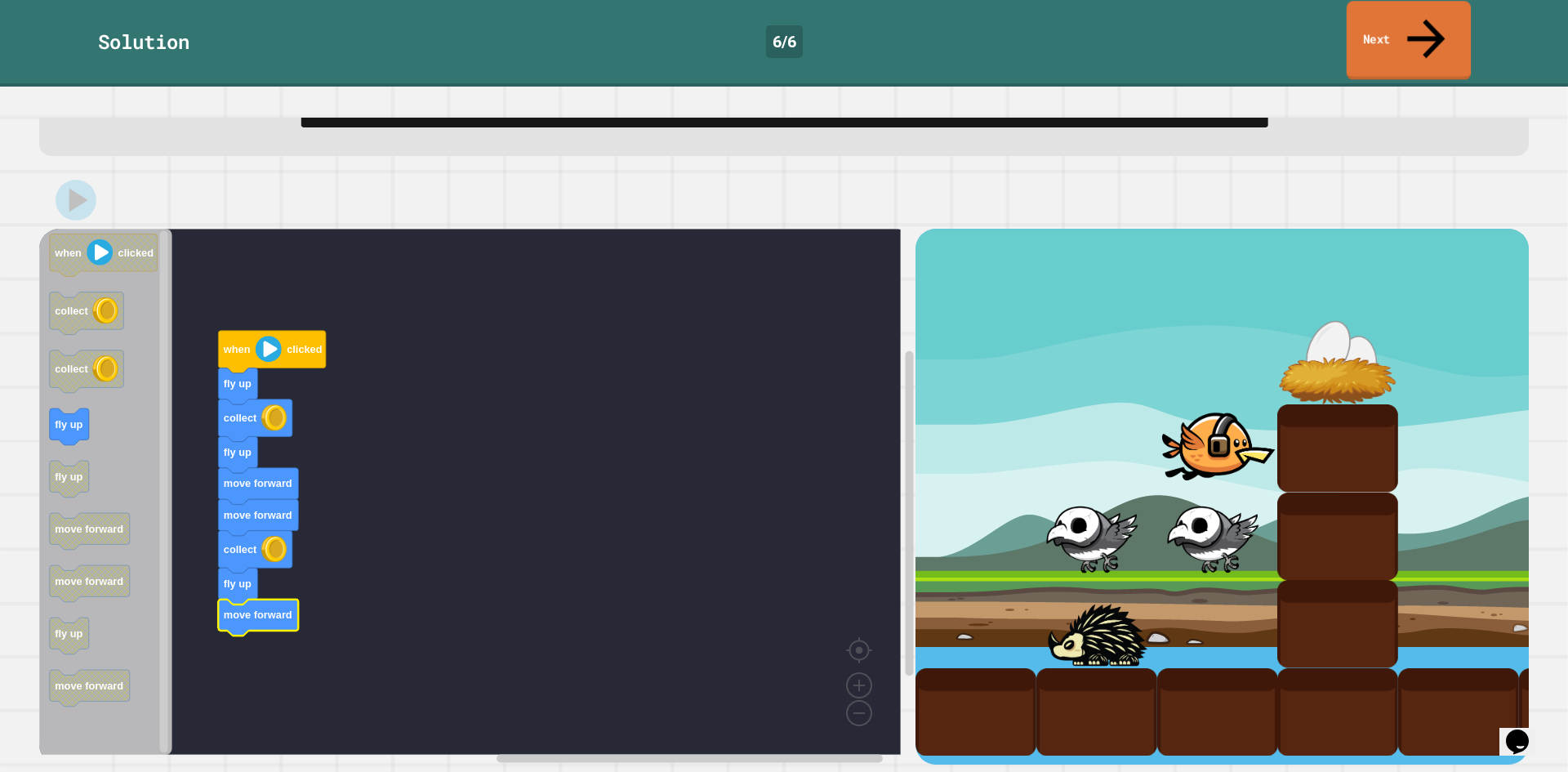
click at [1394, 26] on link "Next" at bounding box center [1409, 40] width 124 height 79
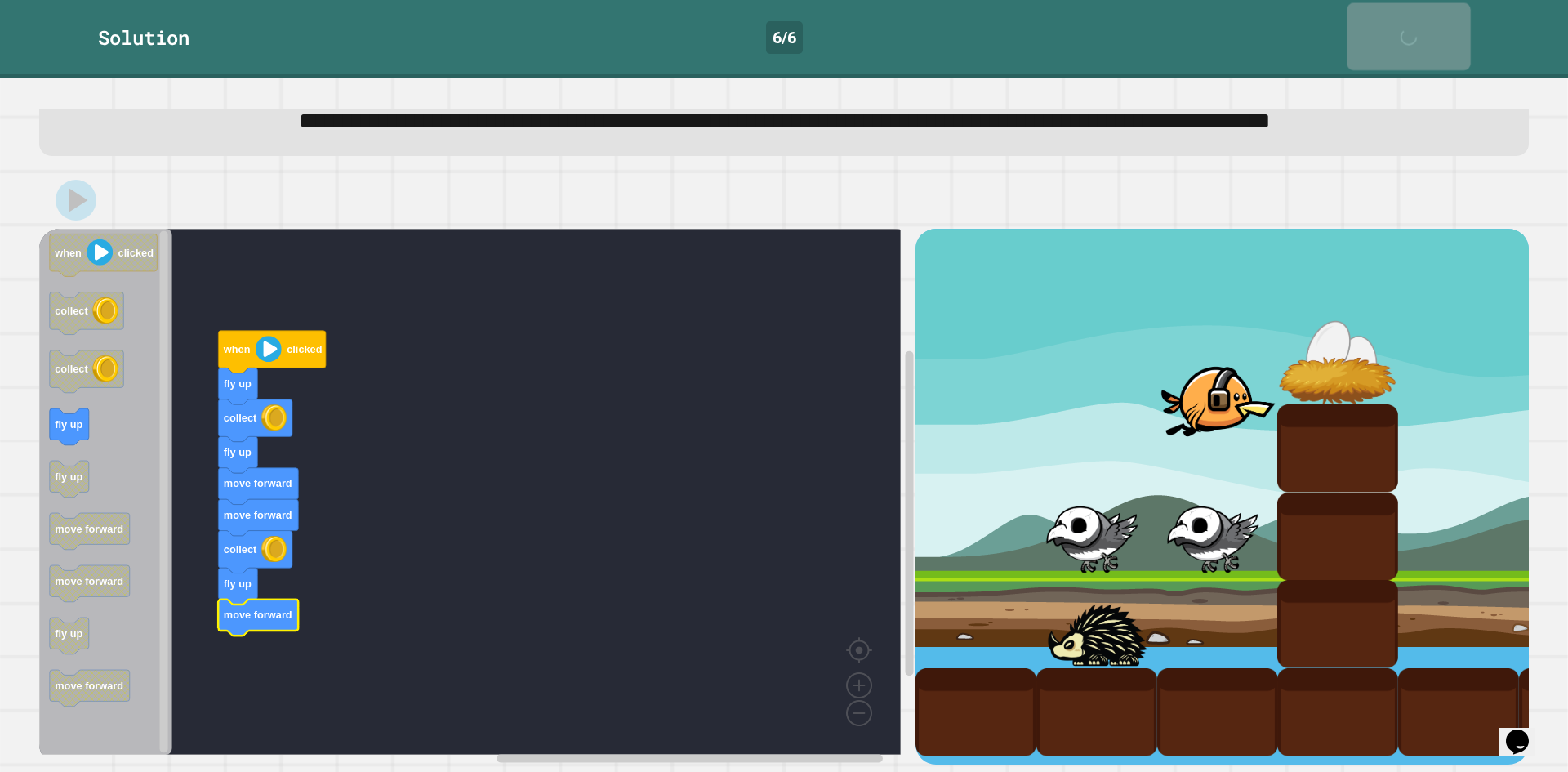
scroll to position [101, 0]
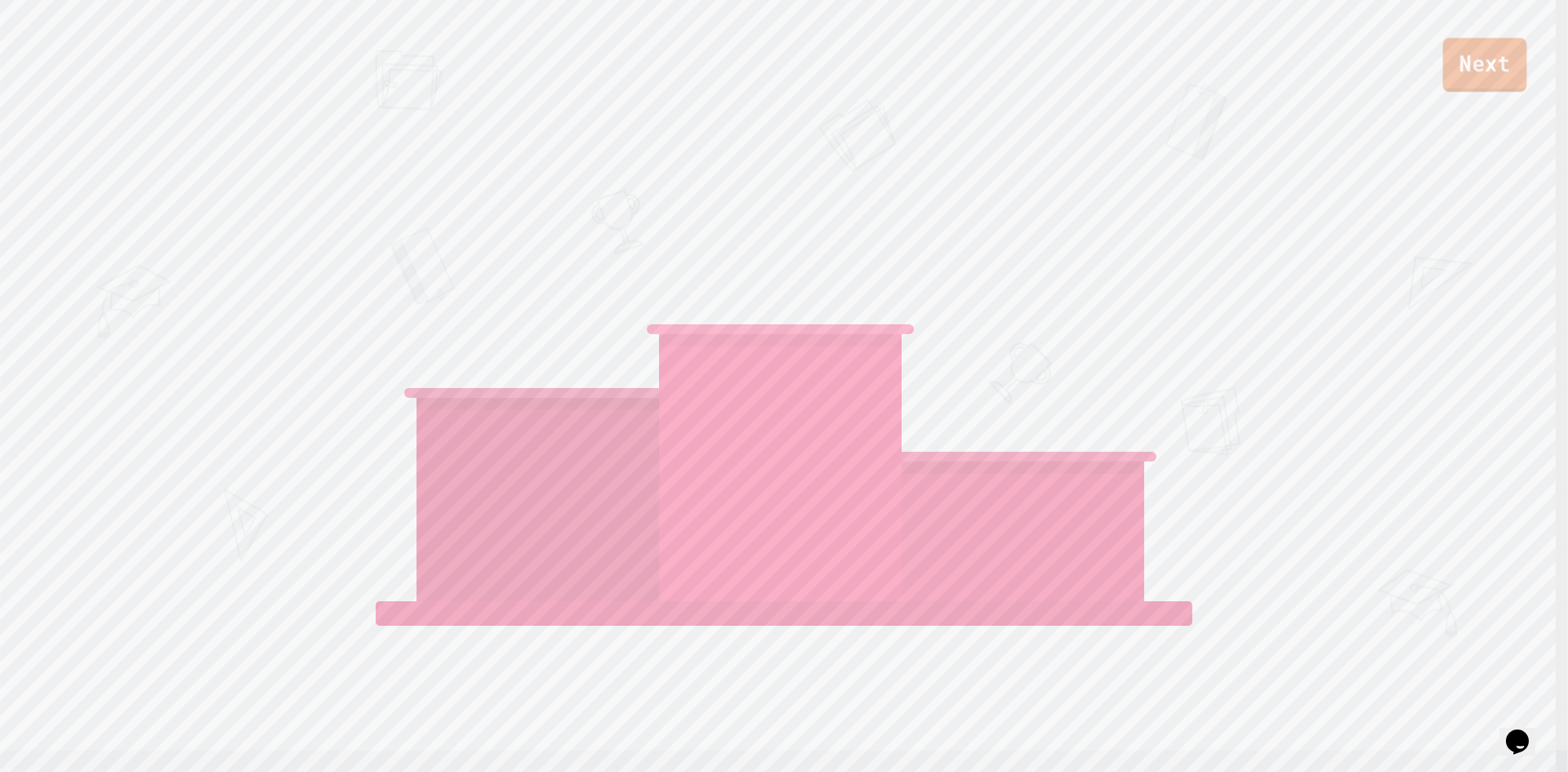
click at [1493, 68] on link "Next" at bounding box center [1486, 65] width 84 height 54
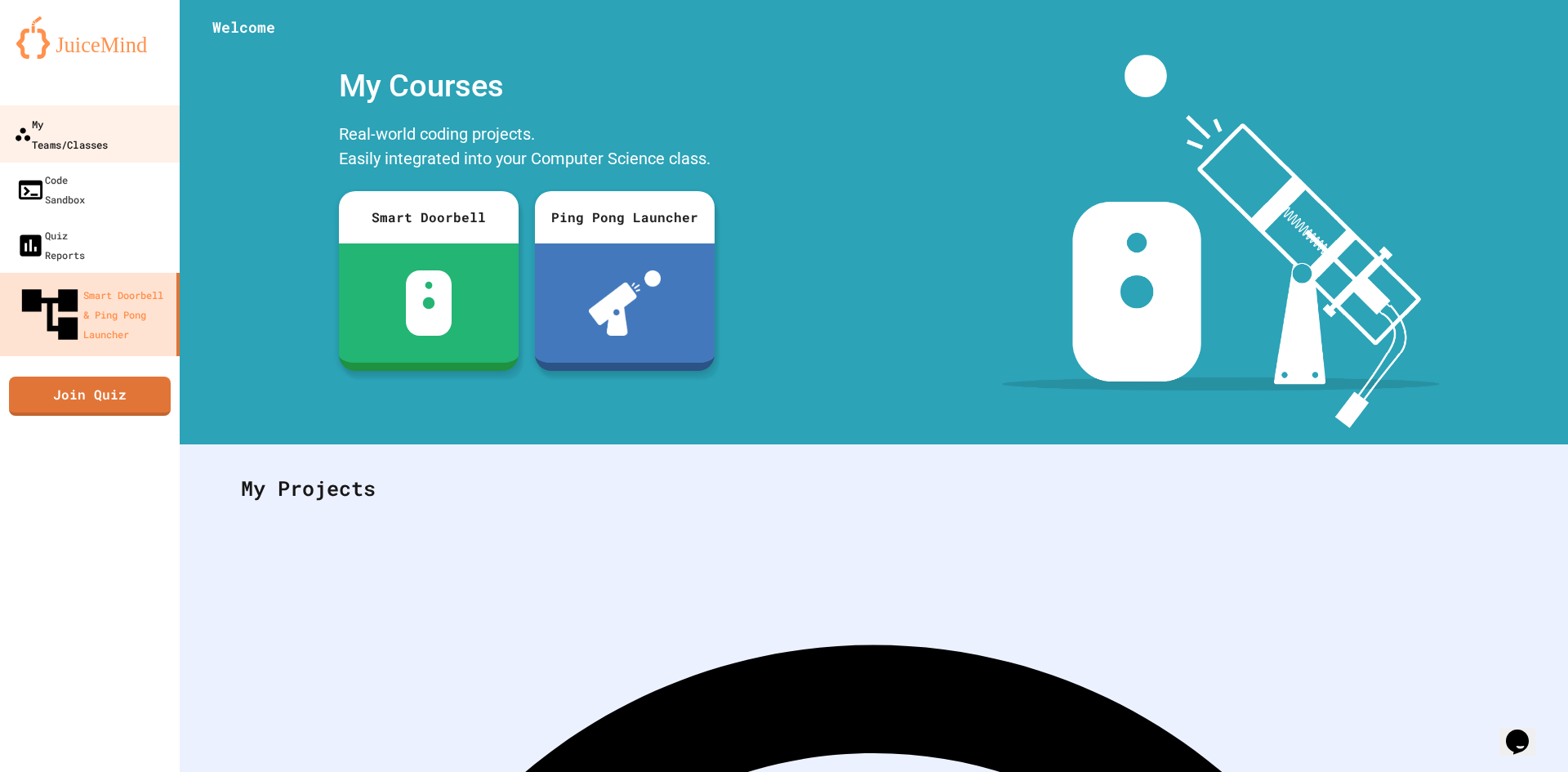
click at [20, 125] on icon at bounding box center [23, 134] width 18 height 18
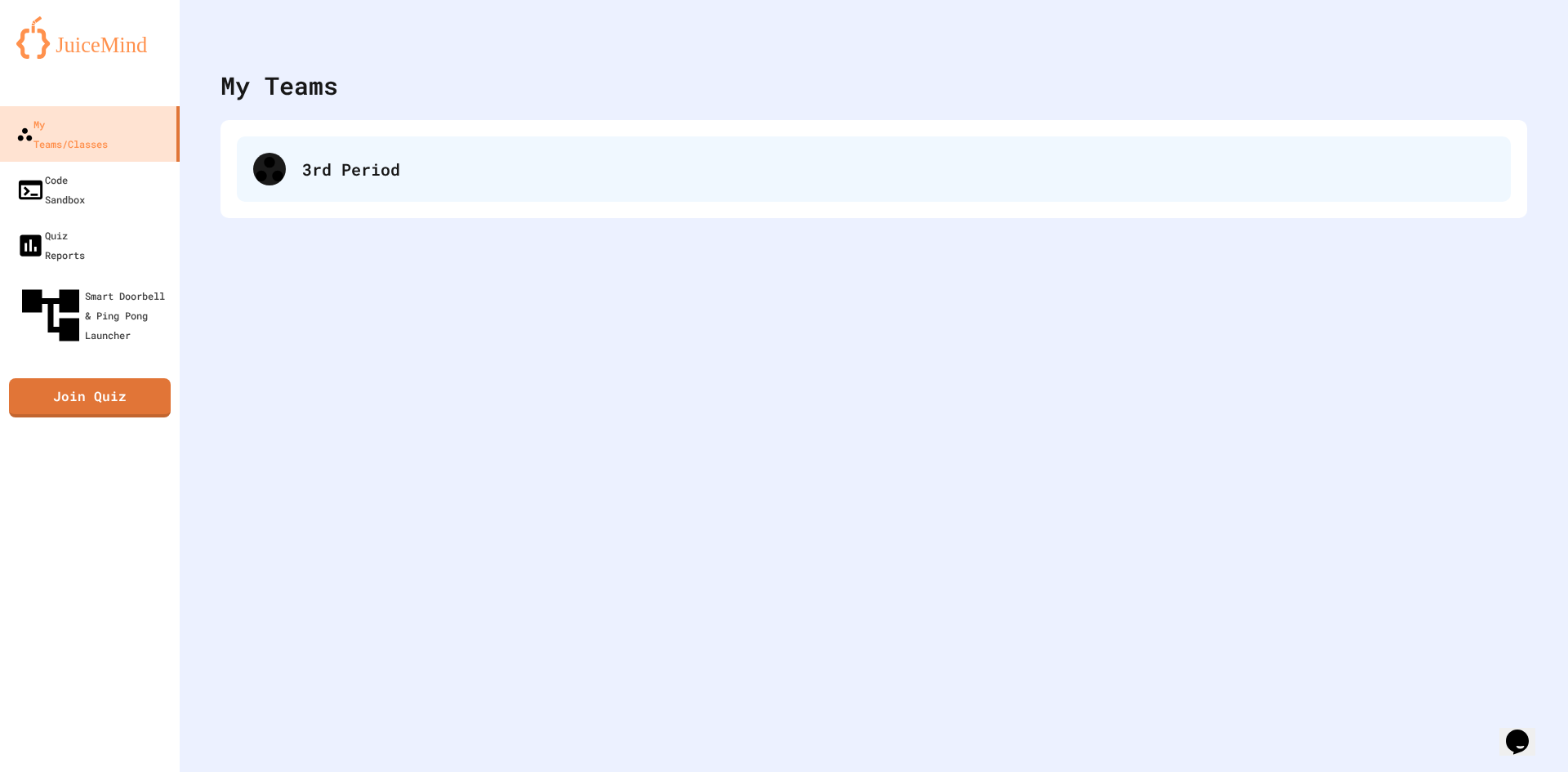
click at [400, 176] on div "3rd Period" at bounding box center [898, 169] width 1193 height 25
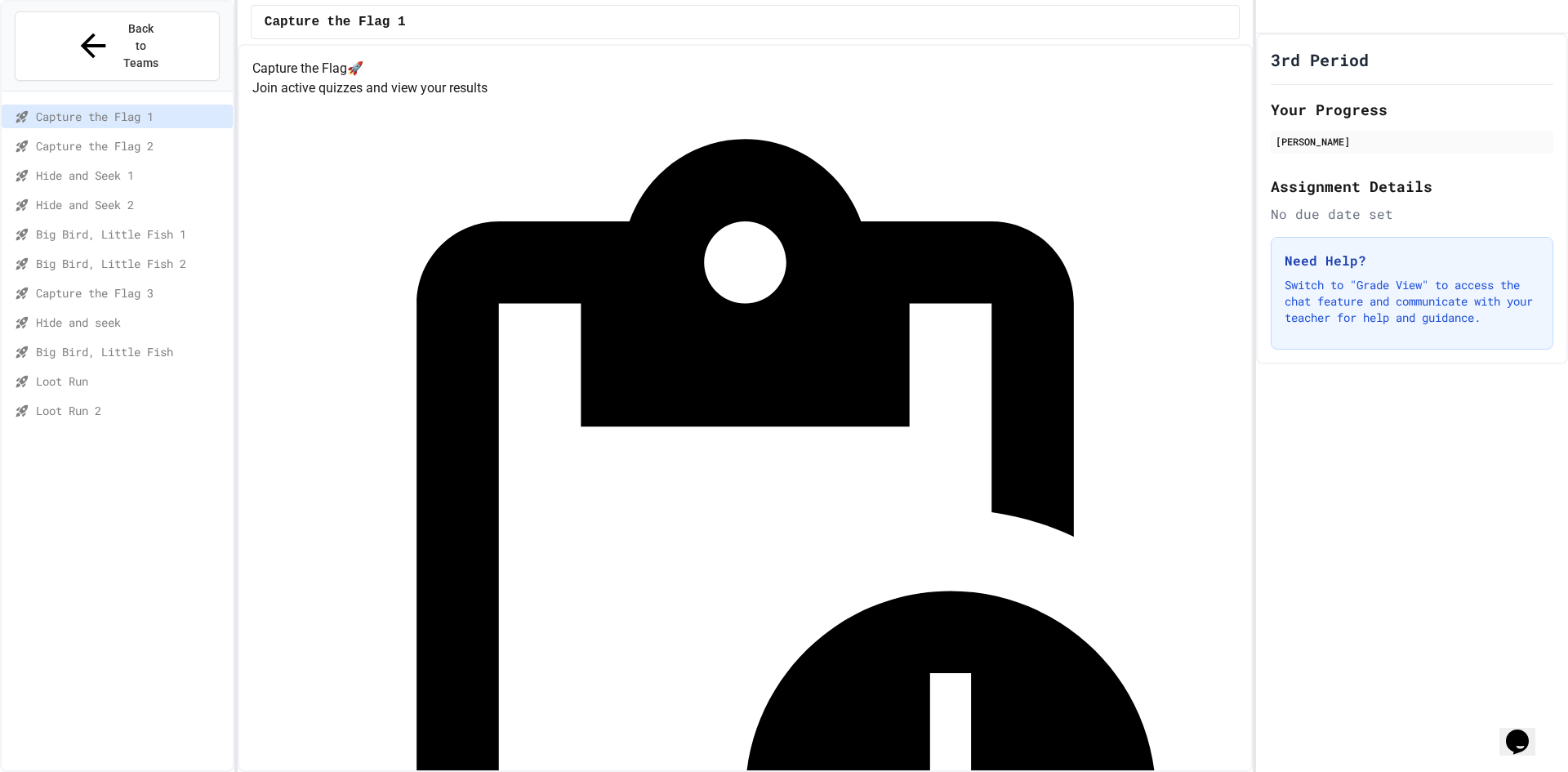
click at [116, 401] on span "Loot Run 2" at bounding box center [131, 410] width 190 height 18
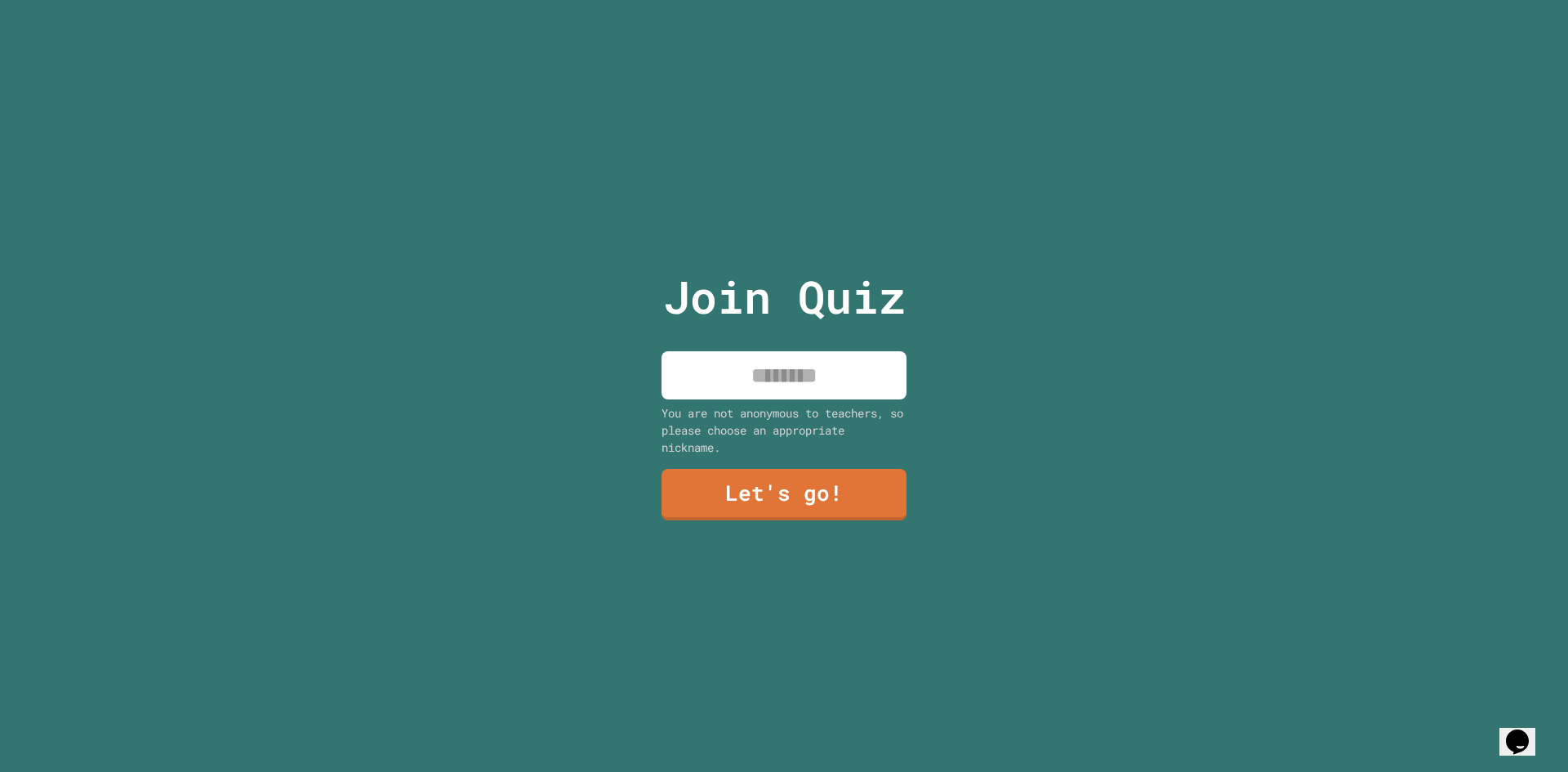
click at [763, 379] on input at bounding box center [784, 375] width 245 height 48
type input "*********"
click at [777, 464] on div "Join Quiz ********* You are not anonymous to teachers, so please choose an appr…" at bounding box center [784, 386] width 275 height 772
click at [791, 489] on link "Let's go!" at bounding box center [784, 492] width 222 height 54
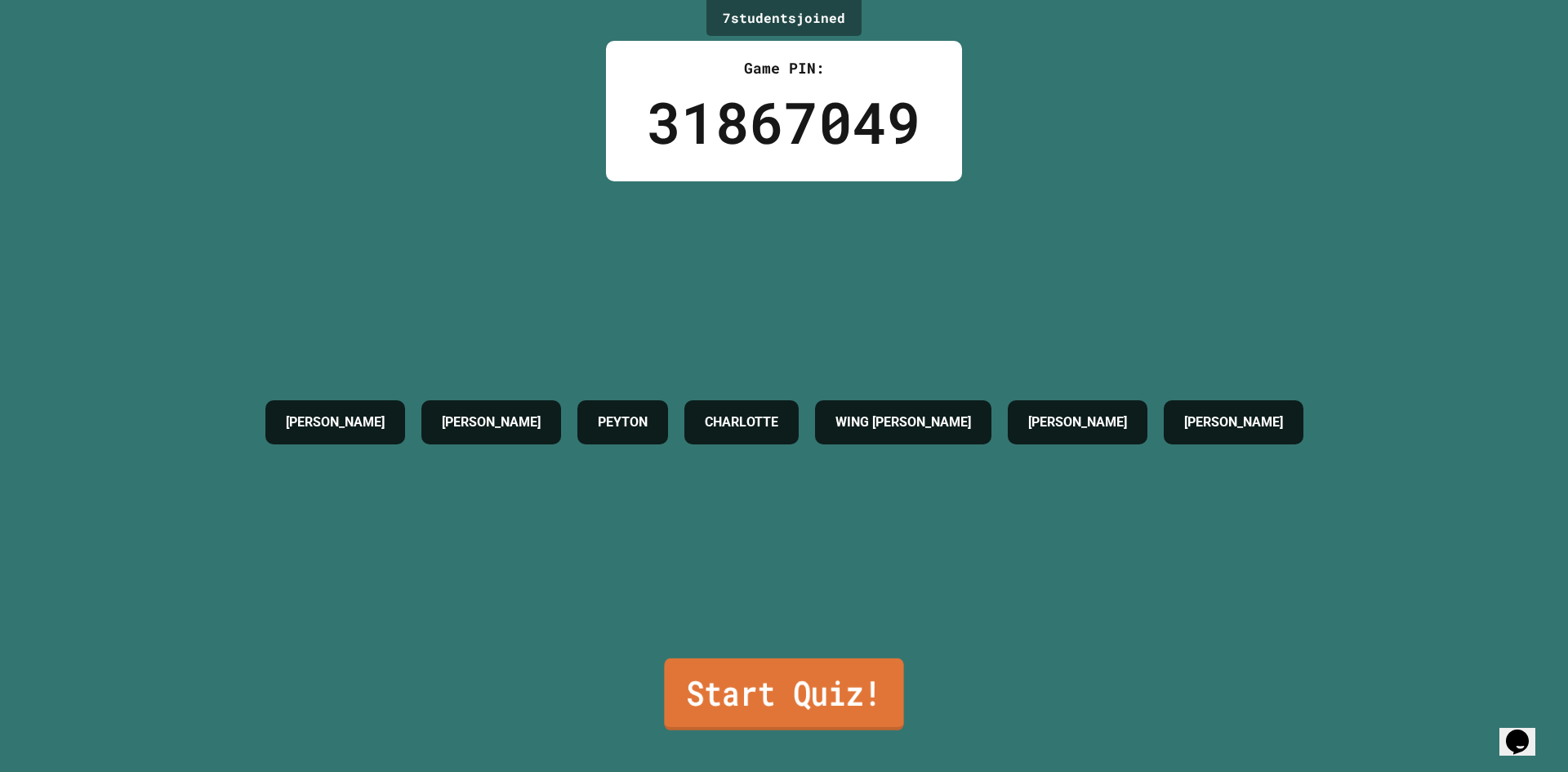
click at [857, 687] on link "Start Quiz!" at bounding box center [784, 694] width 239 height 72
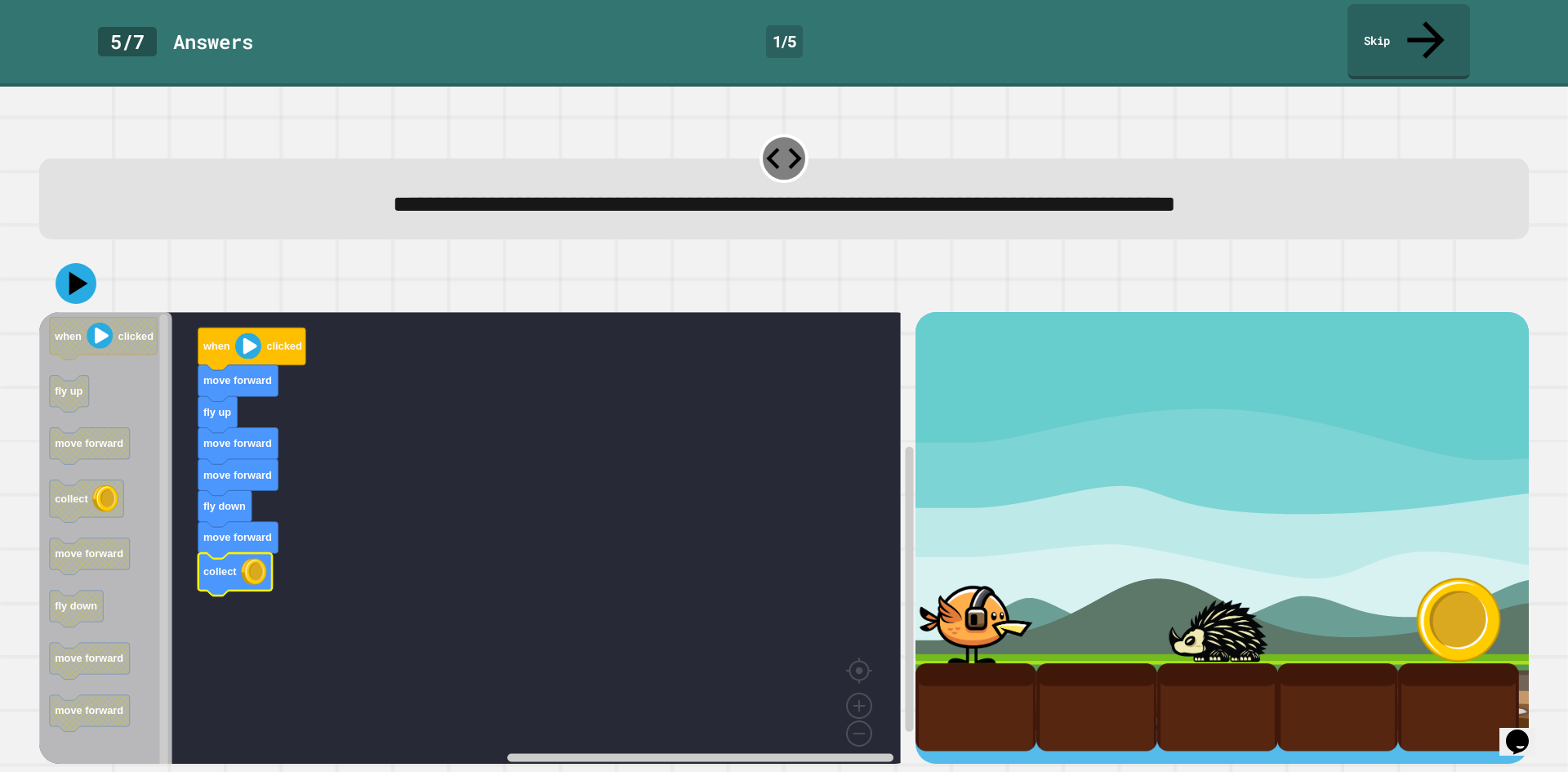
click at [66, 264] on icon at bounding box center [75, 283] width 41 height 41
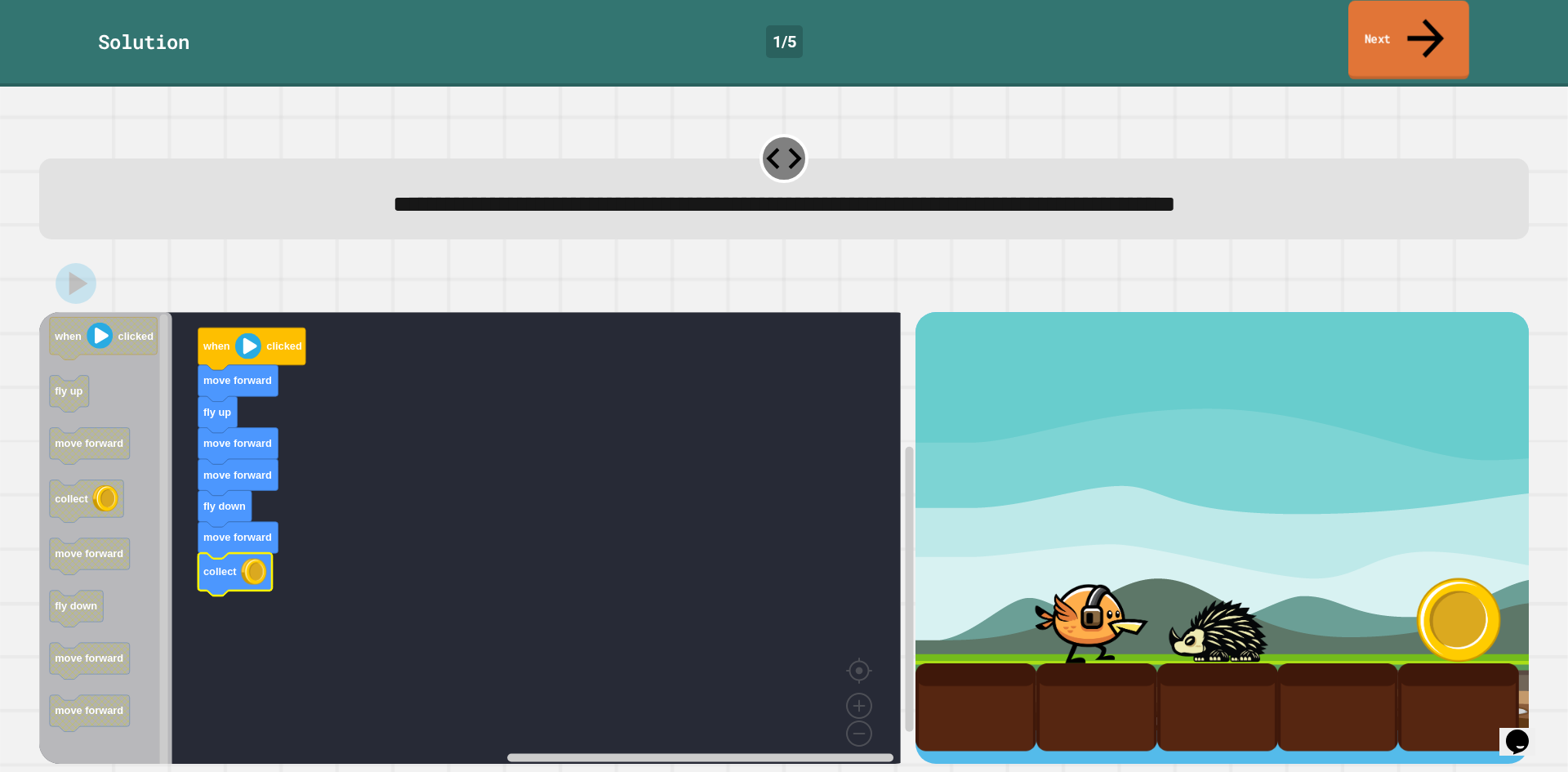
click at [1427, 18] on icon at bounding box center [1426, 38] width 37 height 39
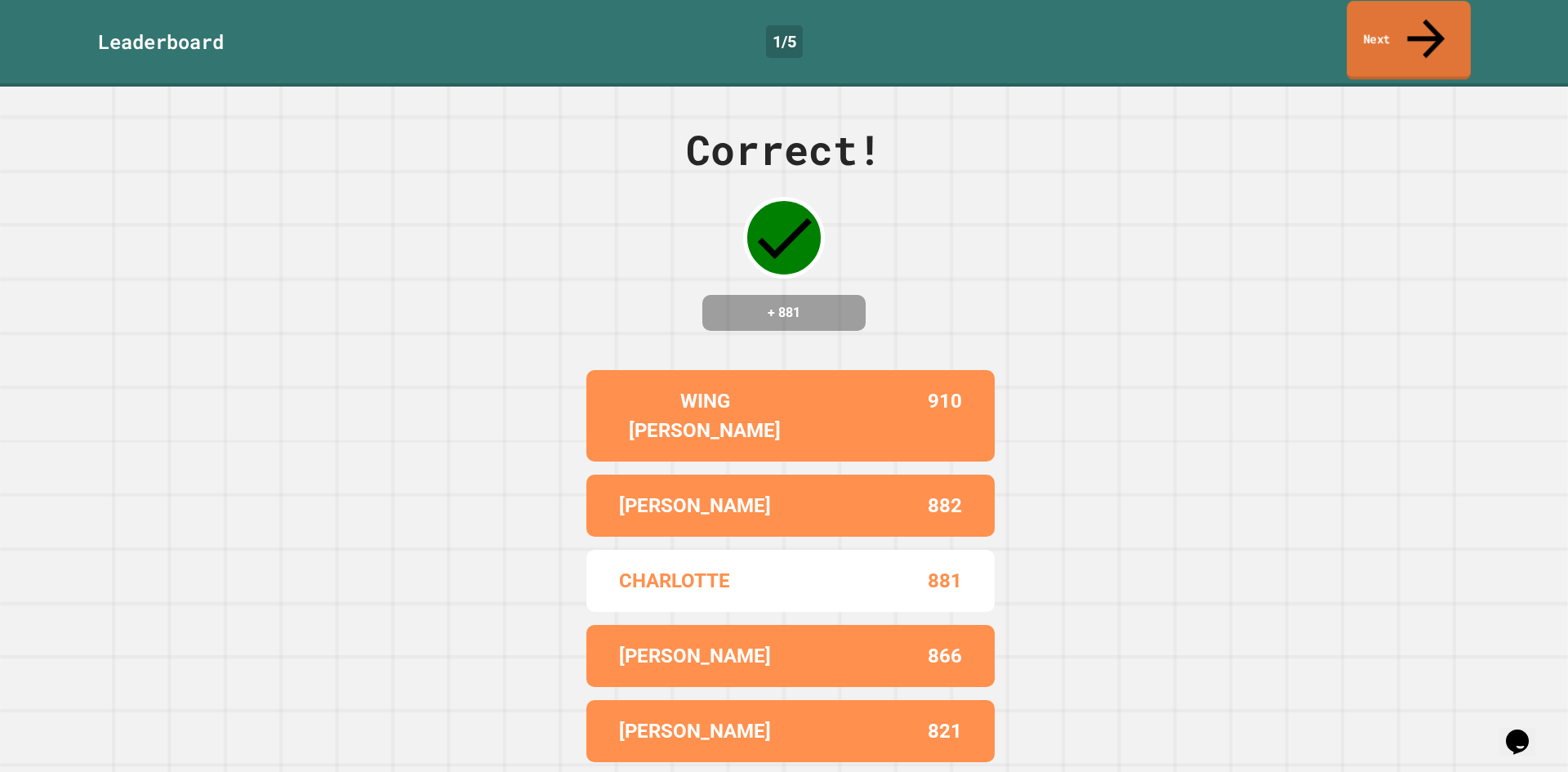
click at [1428, 19] on icon at bounding box center [1426, 39] width 38 height 39
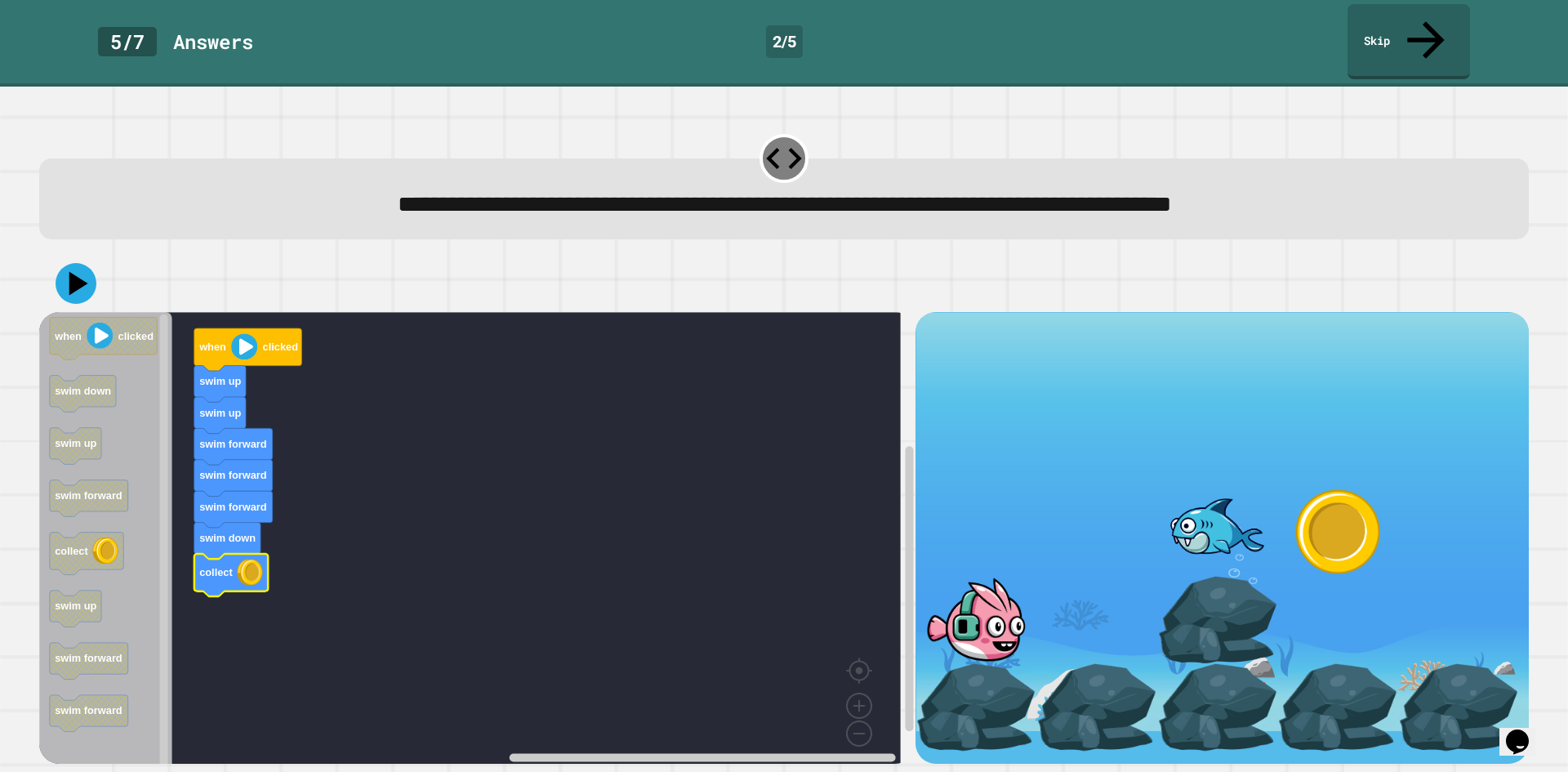
click at [89, 265] on div at bounding box center [784, 283] width 1490 height 57
click at [78, 270] on icon at bounding box center [79, 284] width 23 height 29
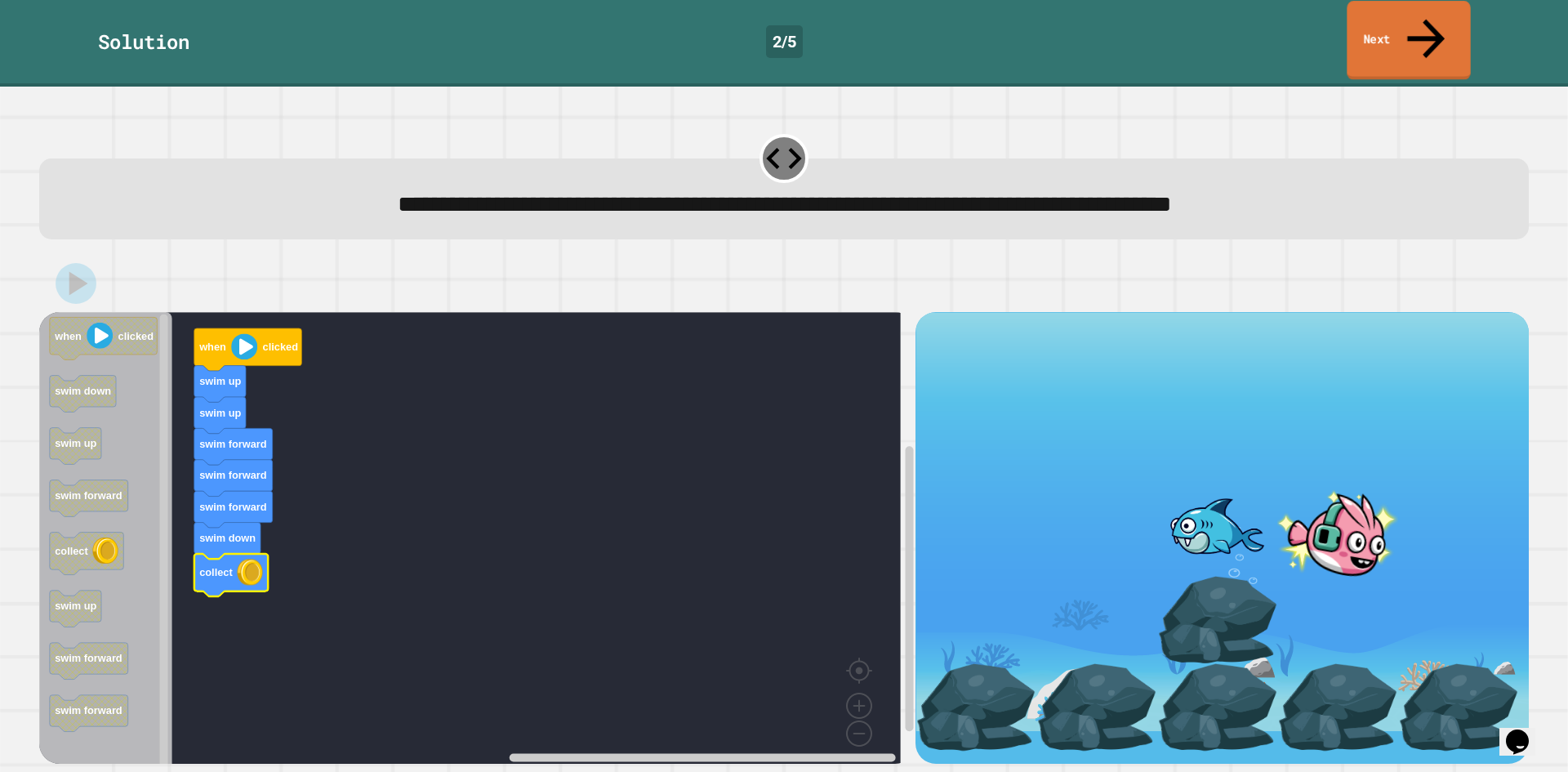
click at [1402, 34] on link "Next" at bounding box center [1408, 40] width 124 height 79
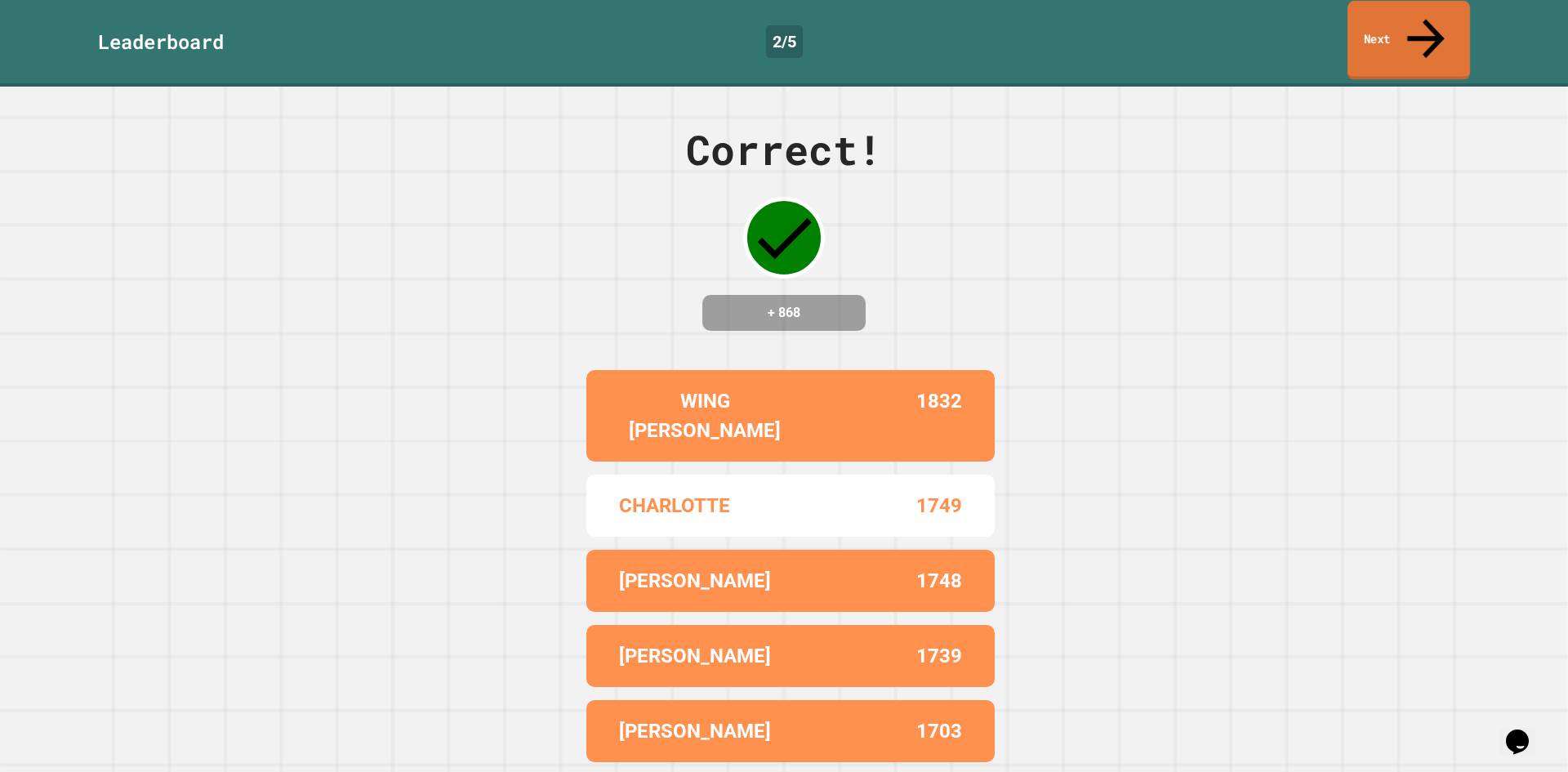
click at [1401, 30] on link "Next" at bounding box center [1409, 40] width 123 height 79
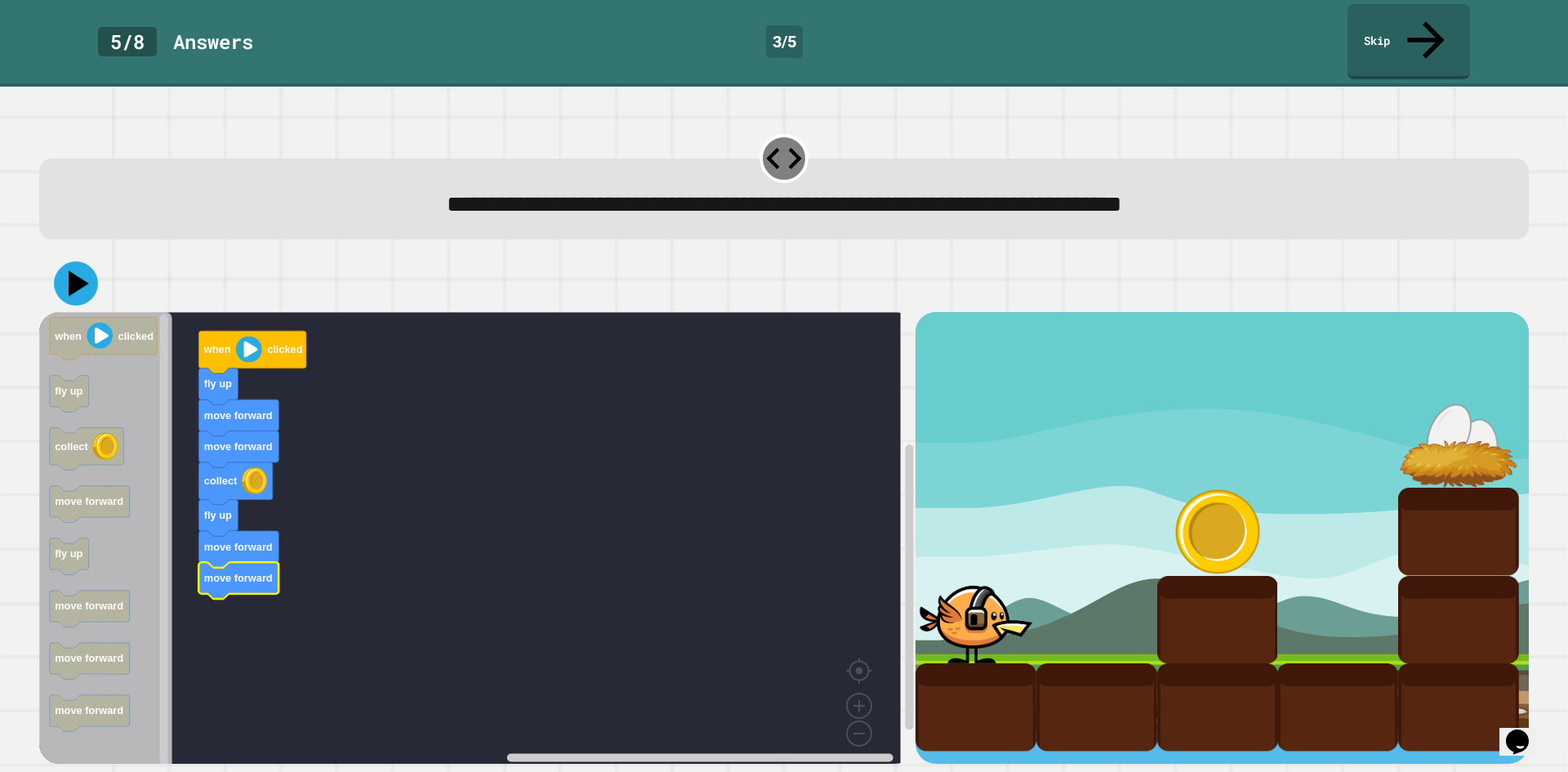
click at [93, 261] on icon at bounding box center [76, 283] width 44 height 44
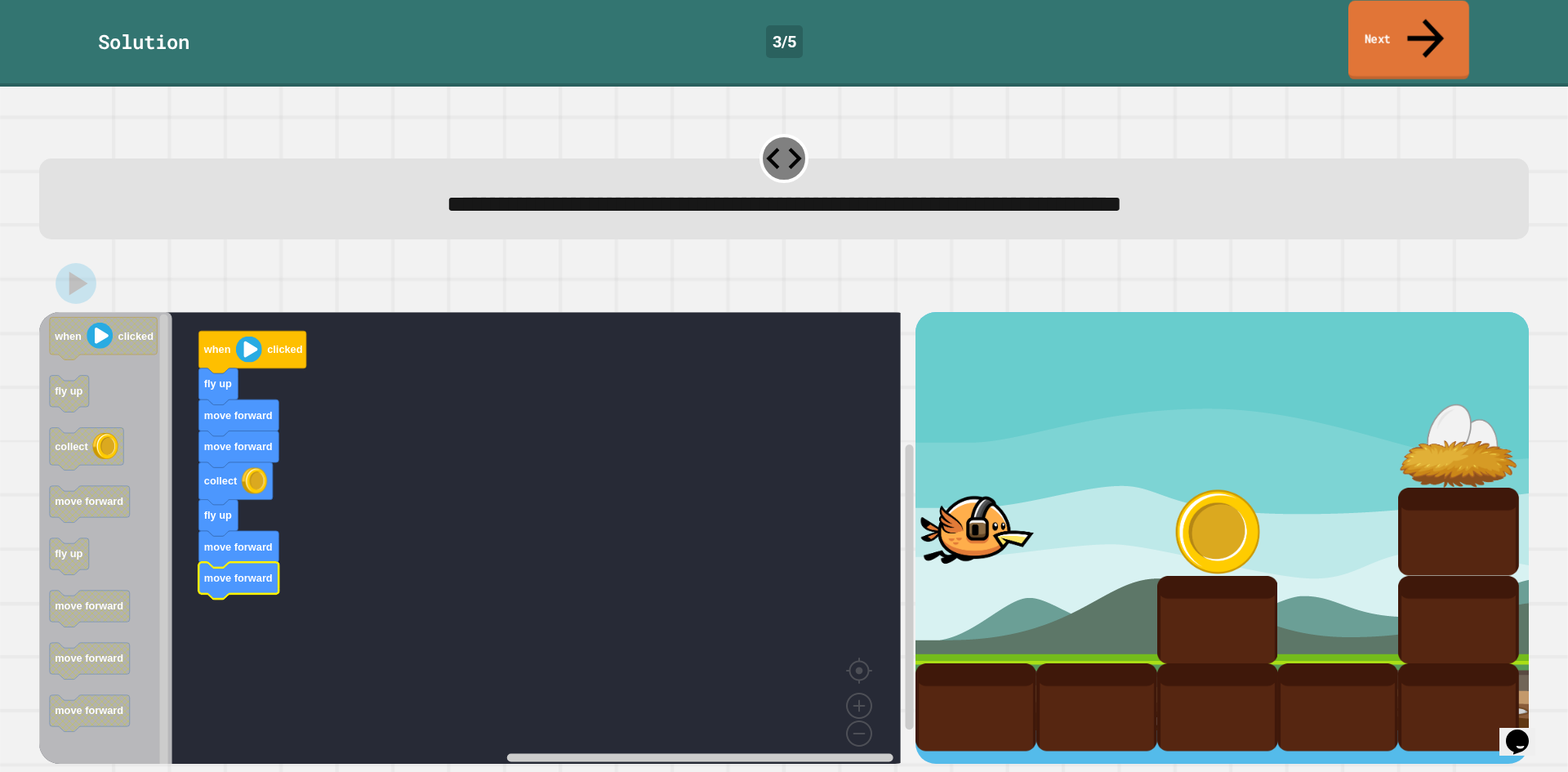
click at [1427, 31] on link "Next" at bounding box center [1409, 40] width 121 height 79
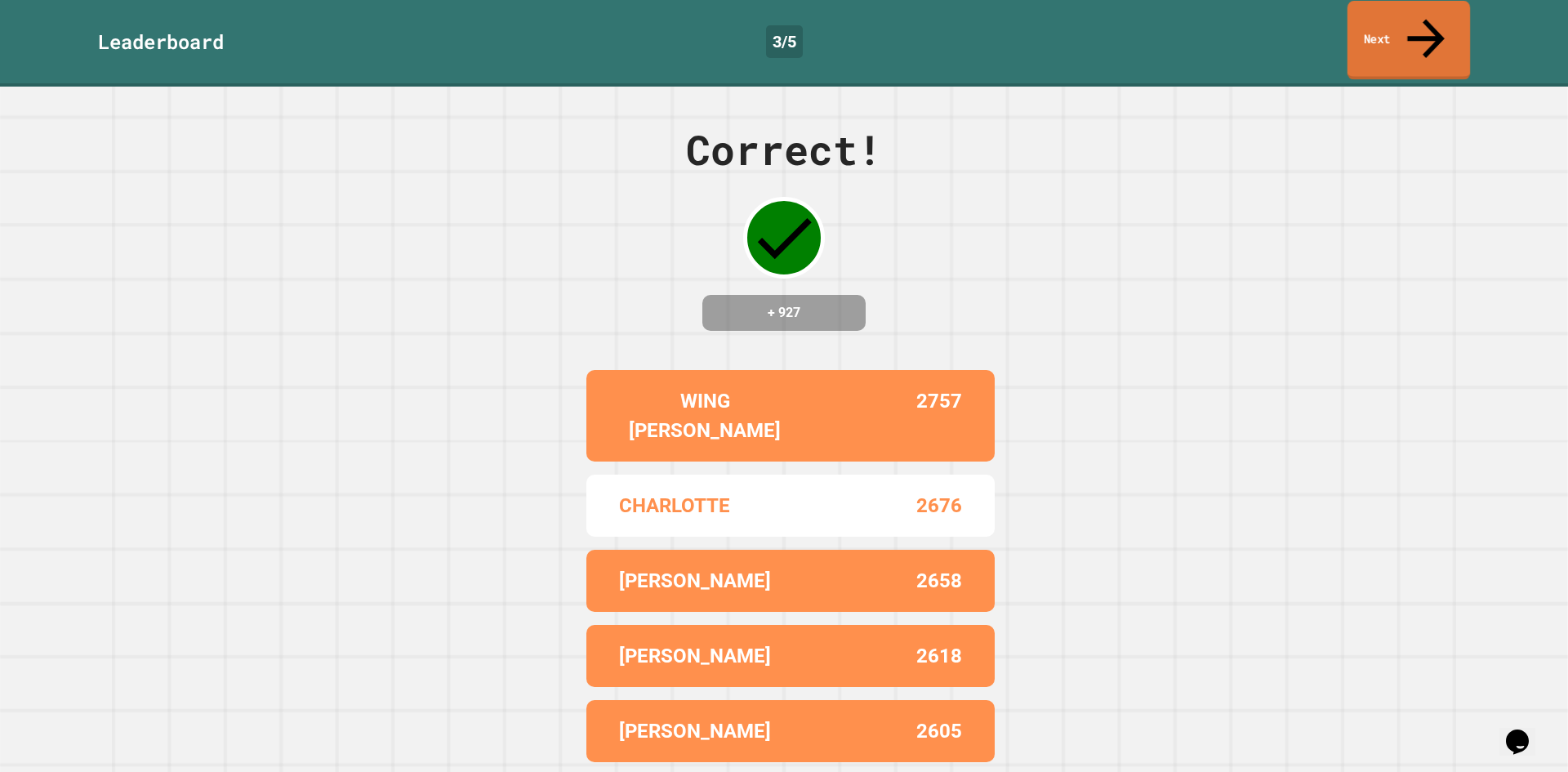
click at [1427, 31] on link "Next" at bounding box center [1409, 40] width 123 height 79
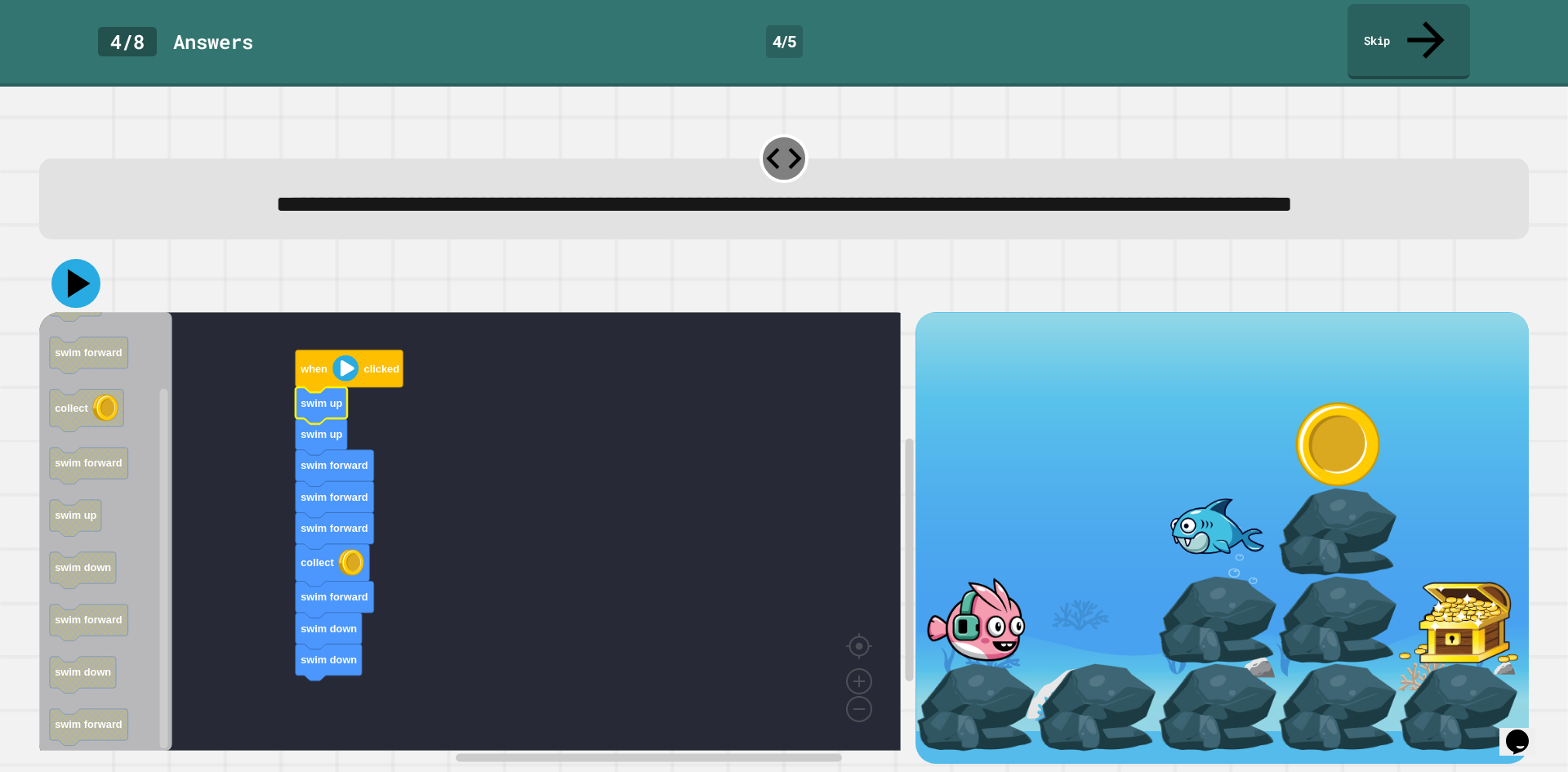
click at [68, 286] on icon at bounding box center [76, 283] width 49 height 49
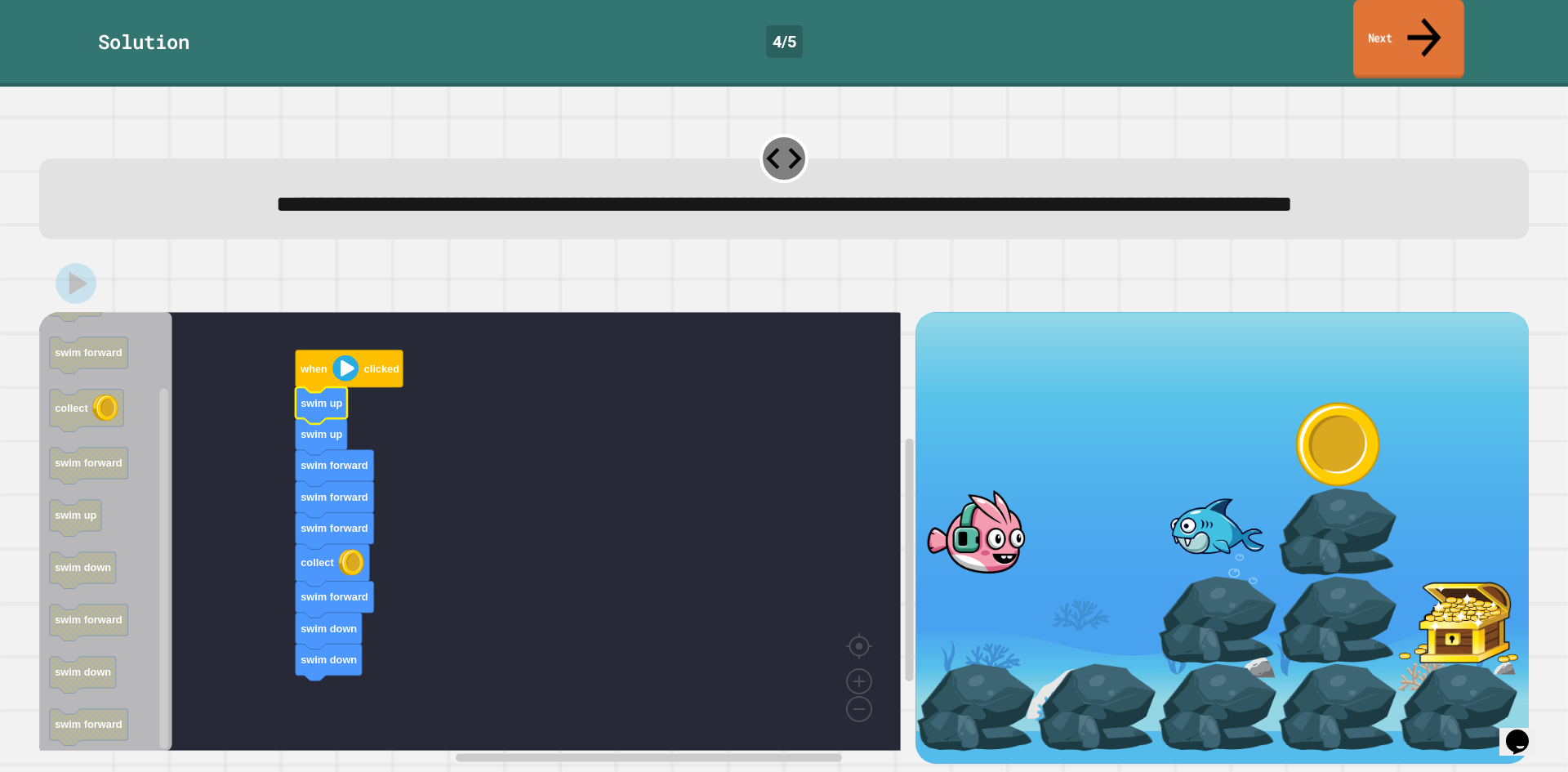
click at [1432, 24] on icon at bounding box center [1424, 37] width 51 height 58
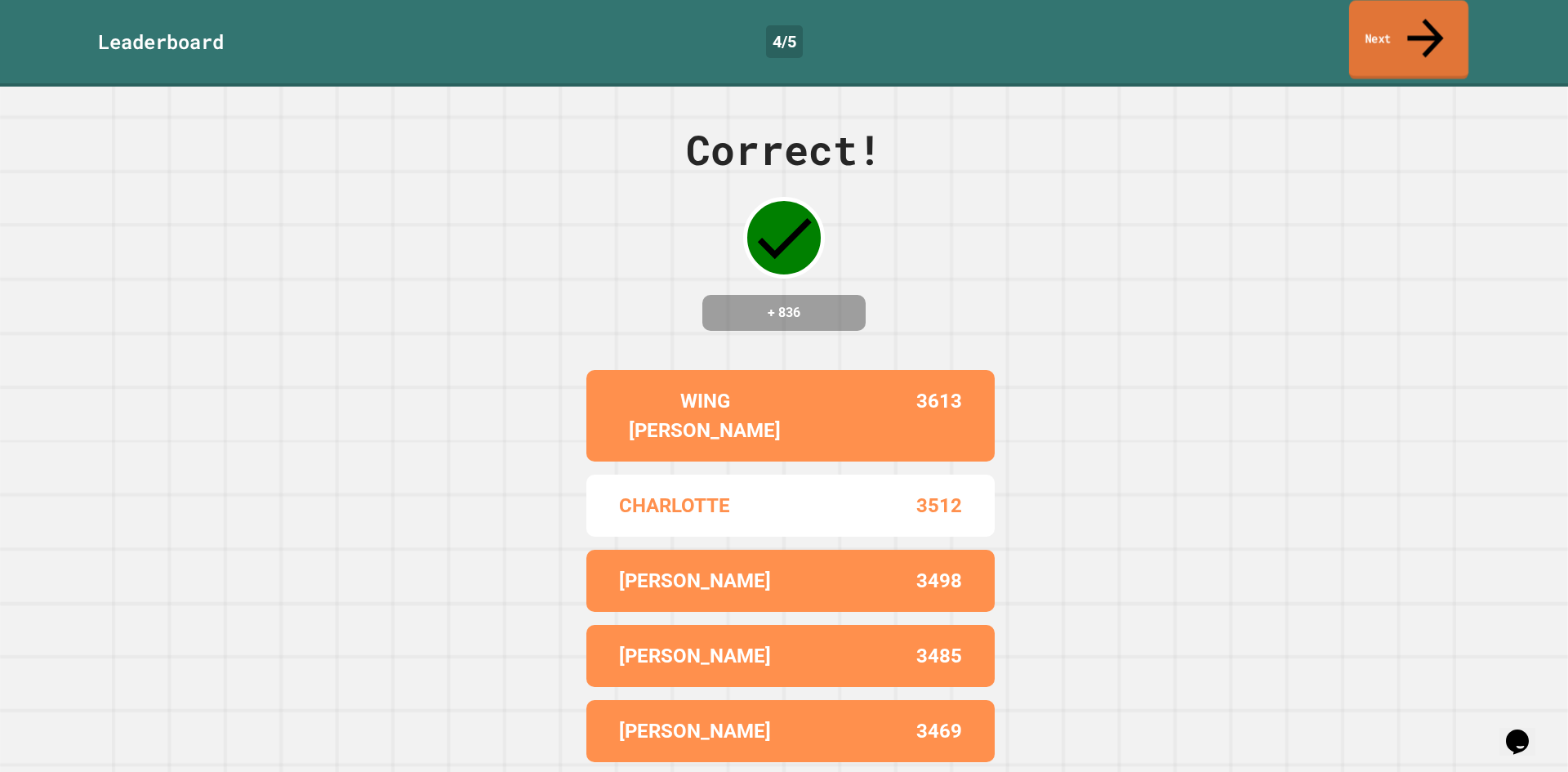
click at [1432, 24] on icon at bounding box center [1425, 38] width 54 height 58
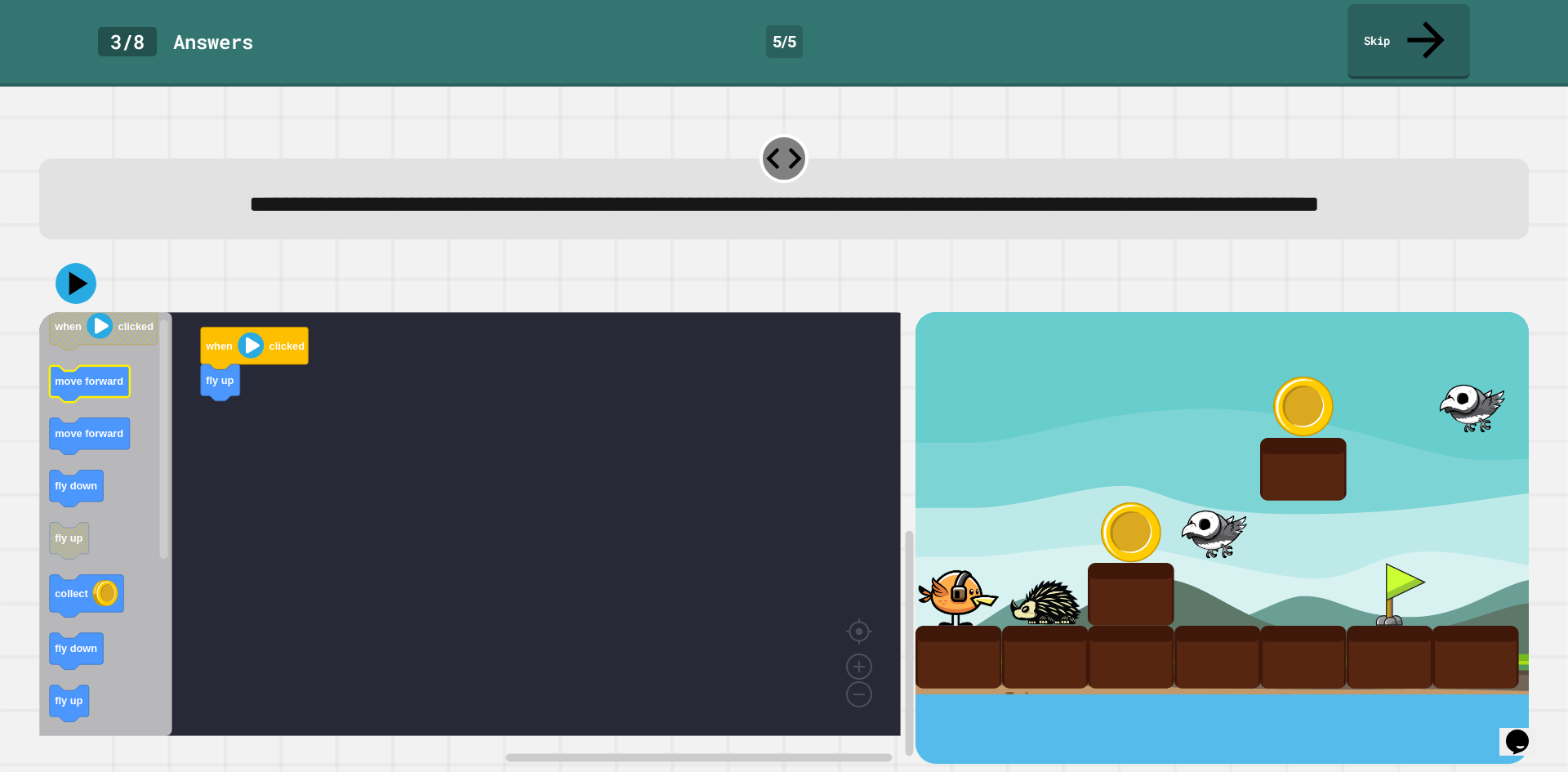
click at [145, 405] on icon "Blockly Workspace" at bounding box center [106, 524] width 133 height 424
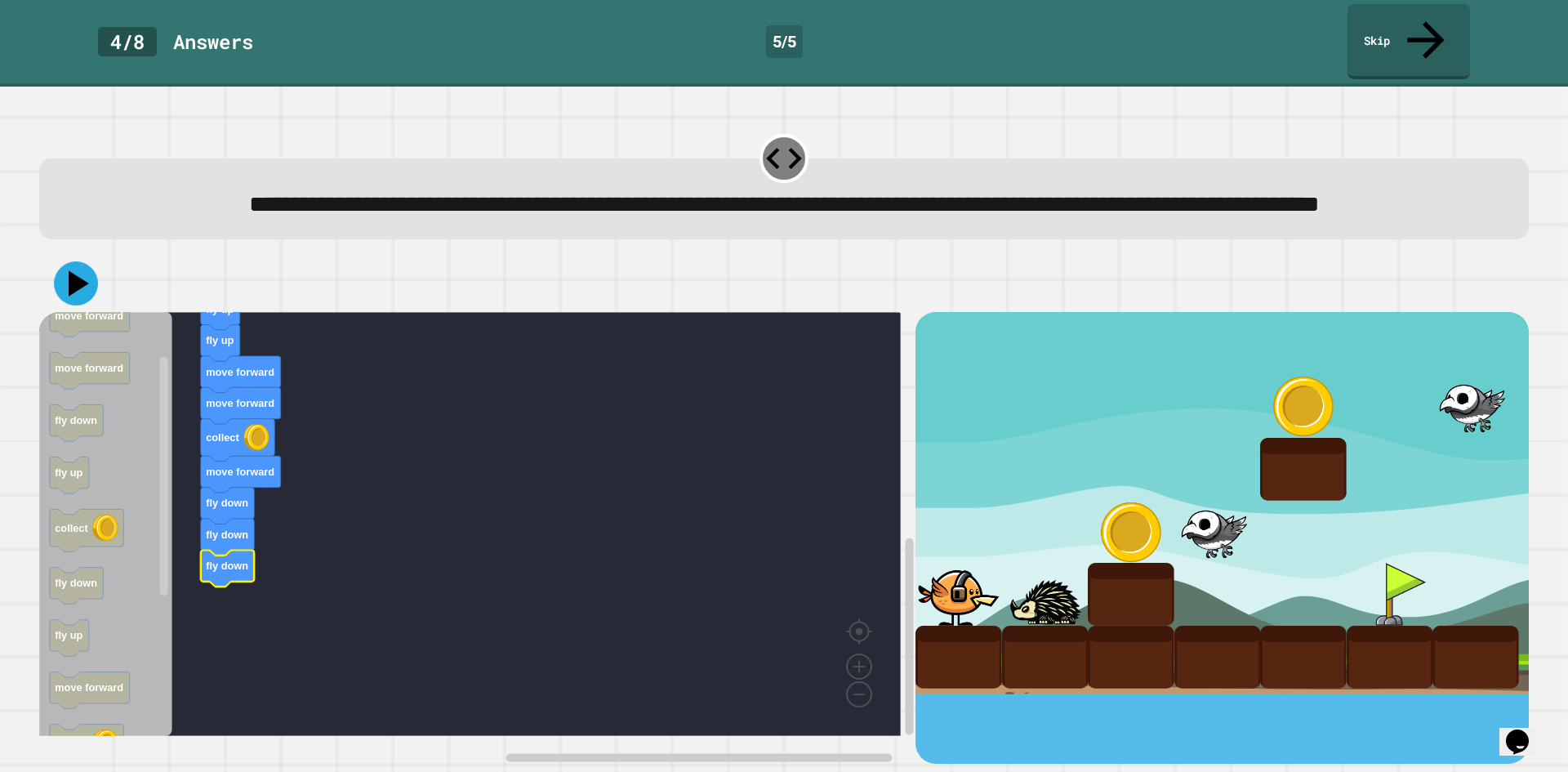
click at [76, 295] on icon at bounding box center [76, 283] width 44 height 44
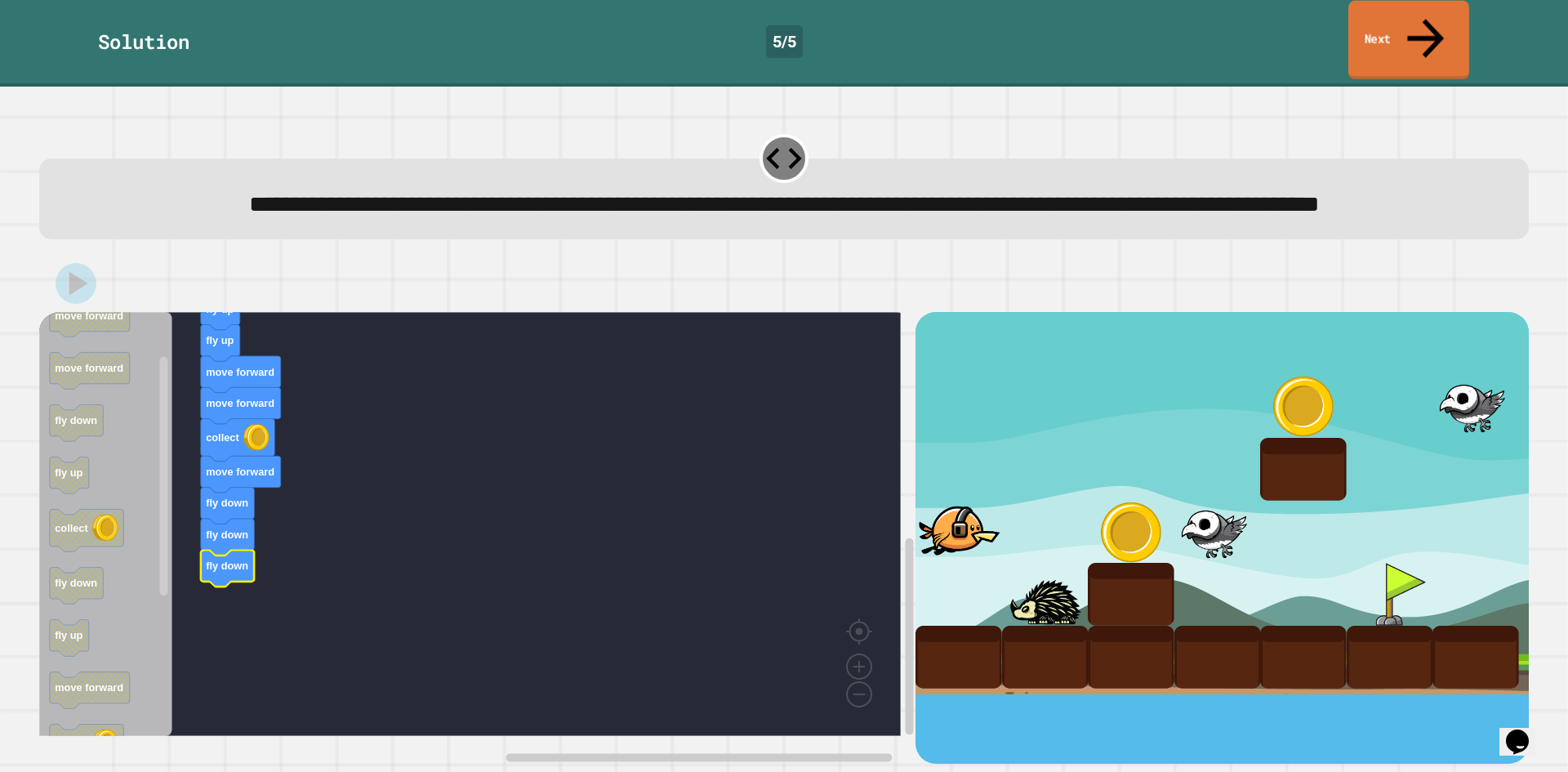
click at [1394, 18] on link "Next" at bounding box center [1409, 40] width 121 height 79
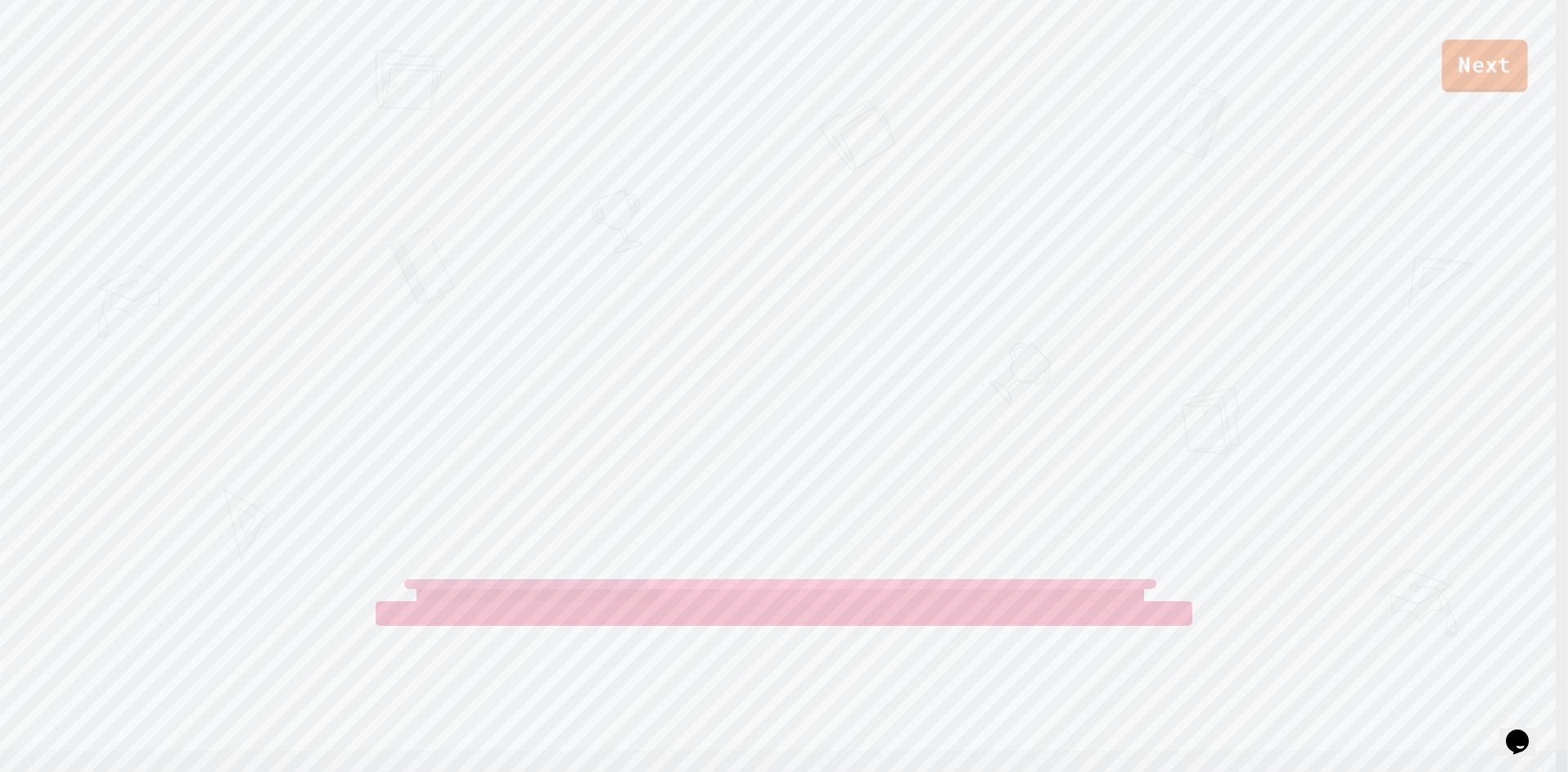
click at [1478, 76] on link "Next" at bounding box center [1485, 67] width 86 height 53
